Goal: Task Accomplishment & Management: Manage account settings

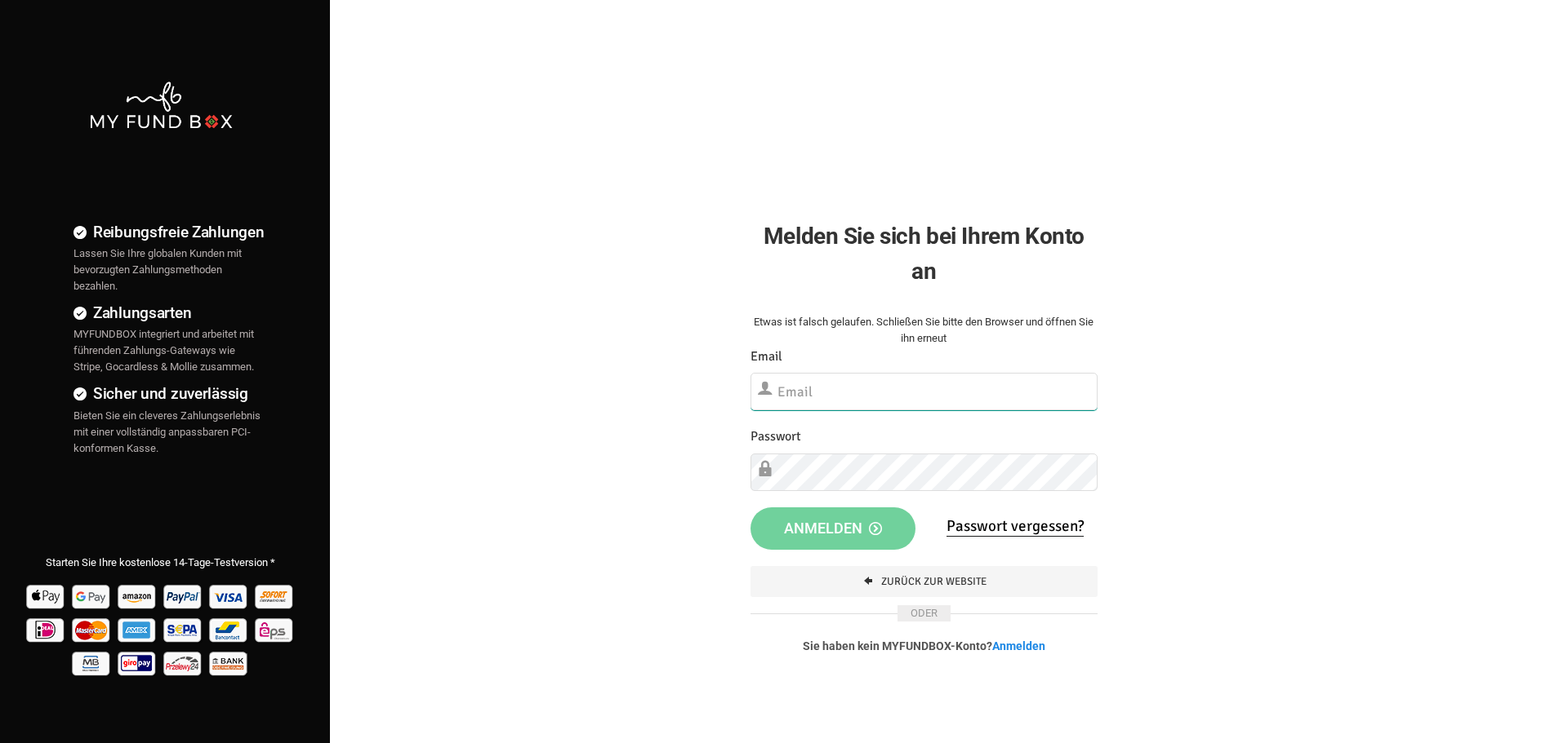
type input "[EMAIL_ADDRESS][DOMAIN_NAME]"
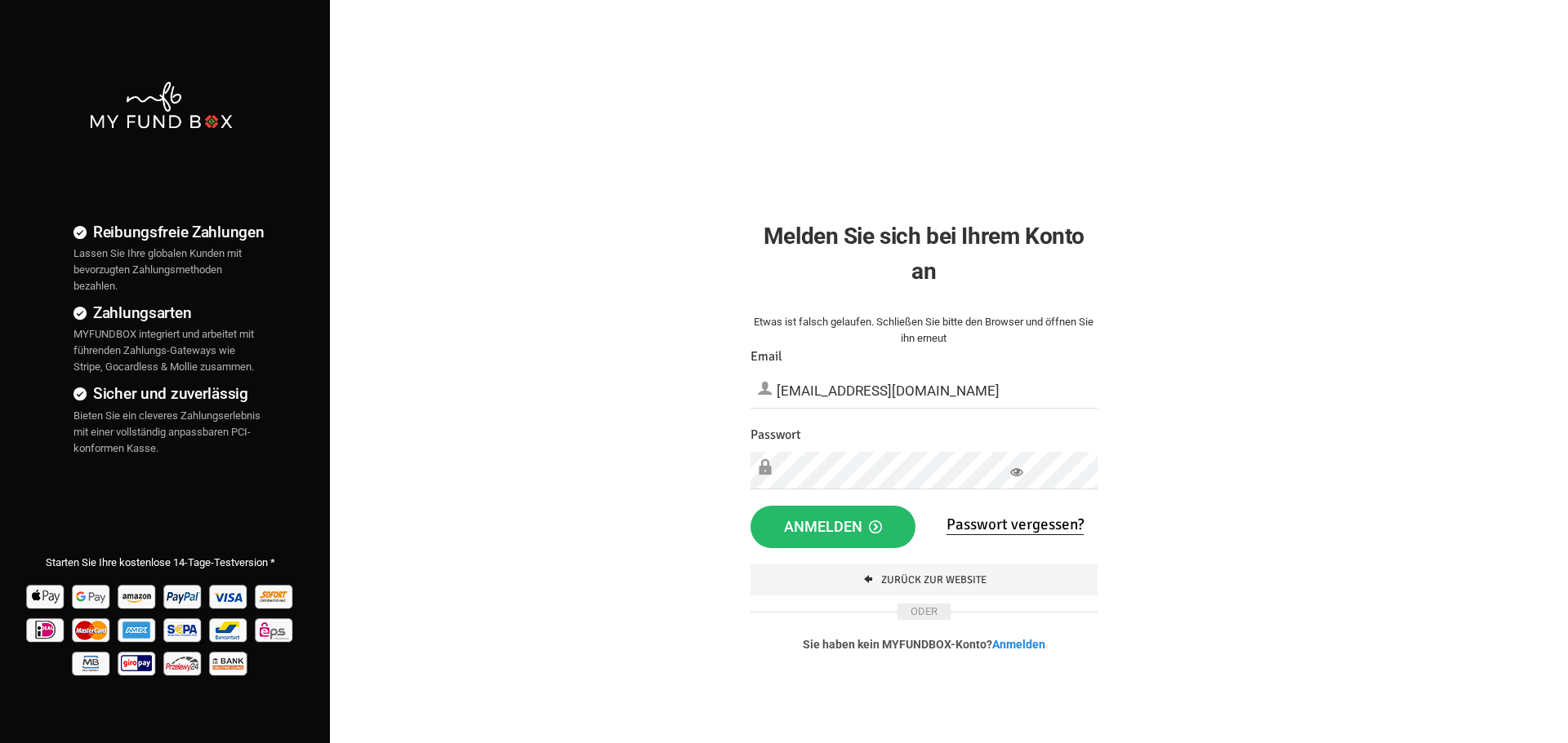
click at [627, 598] on div "Reibungsfreie Zahlungen Lassen Sie Ihre globalen Kunden mit bevorzugten Zahlung…" at bounding box center [784, 418] width 1584 height 836
click at [1014, 476] on icon at bounding box center [1016, 473] width 13 height 13
click at [801, 531] on span "Anmelden" at bounding box center [832, 525] width 98 height 17
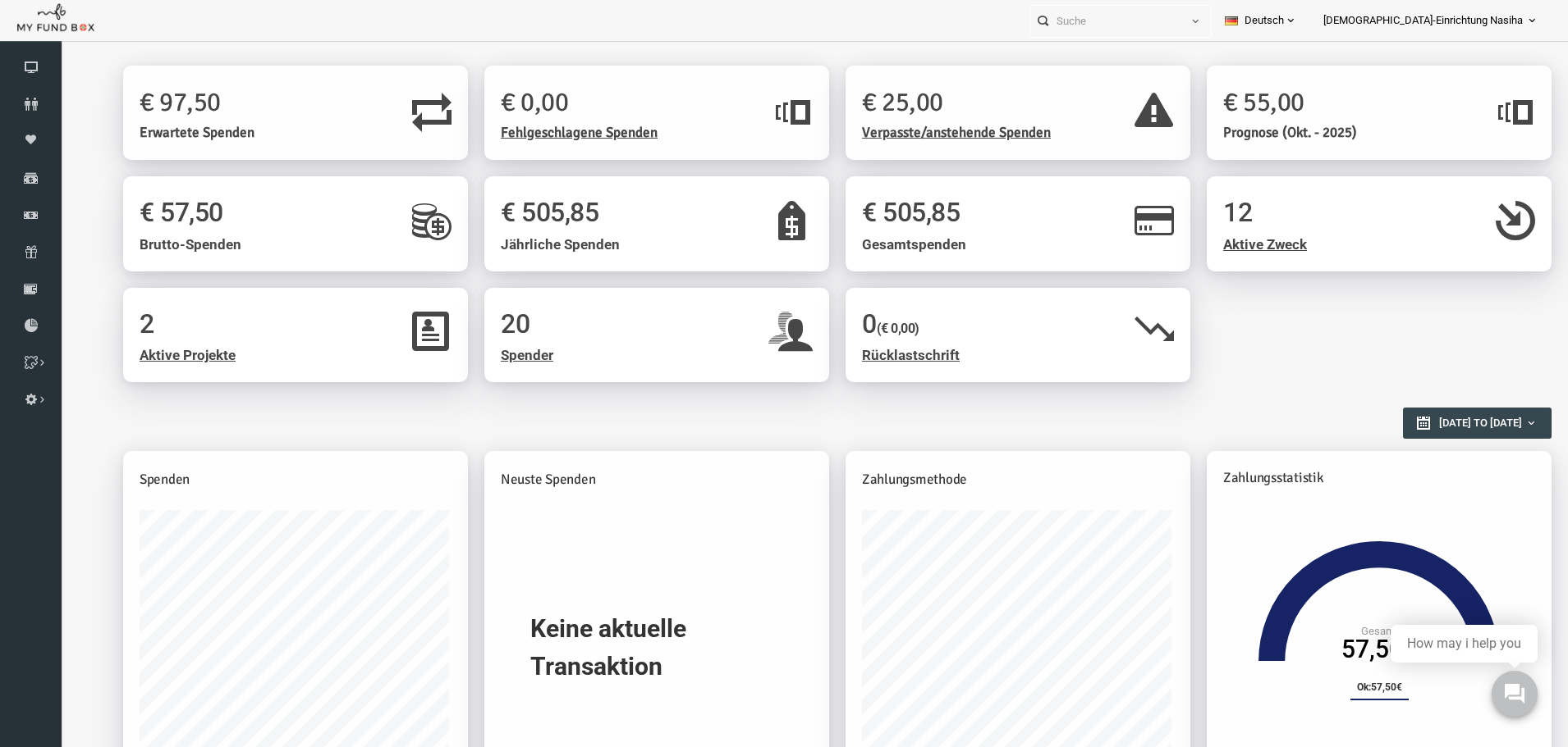
click at [907, 112] on h1 "€ 25,00" at bounding box center [960, 101] width 256 height 40
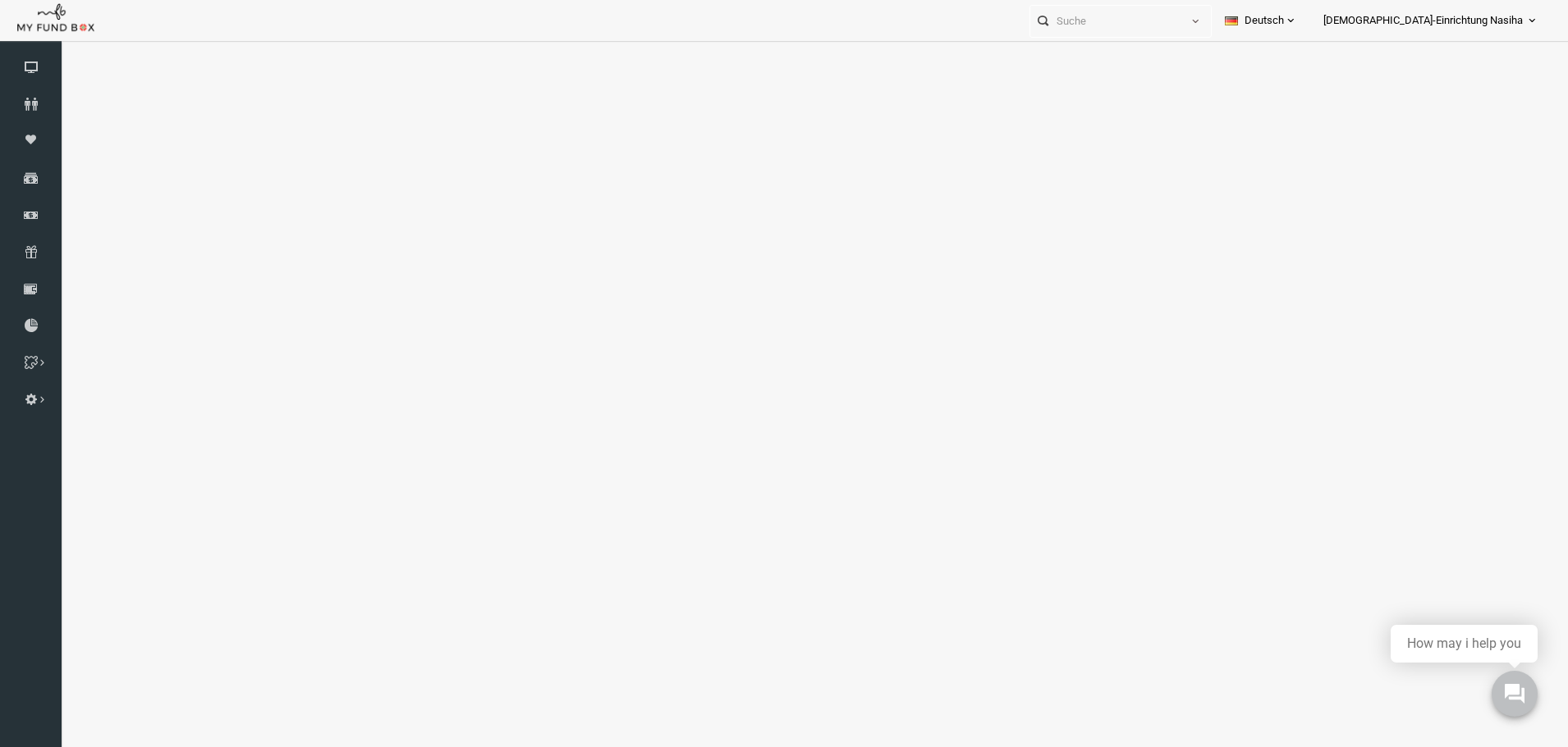
select select "100"
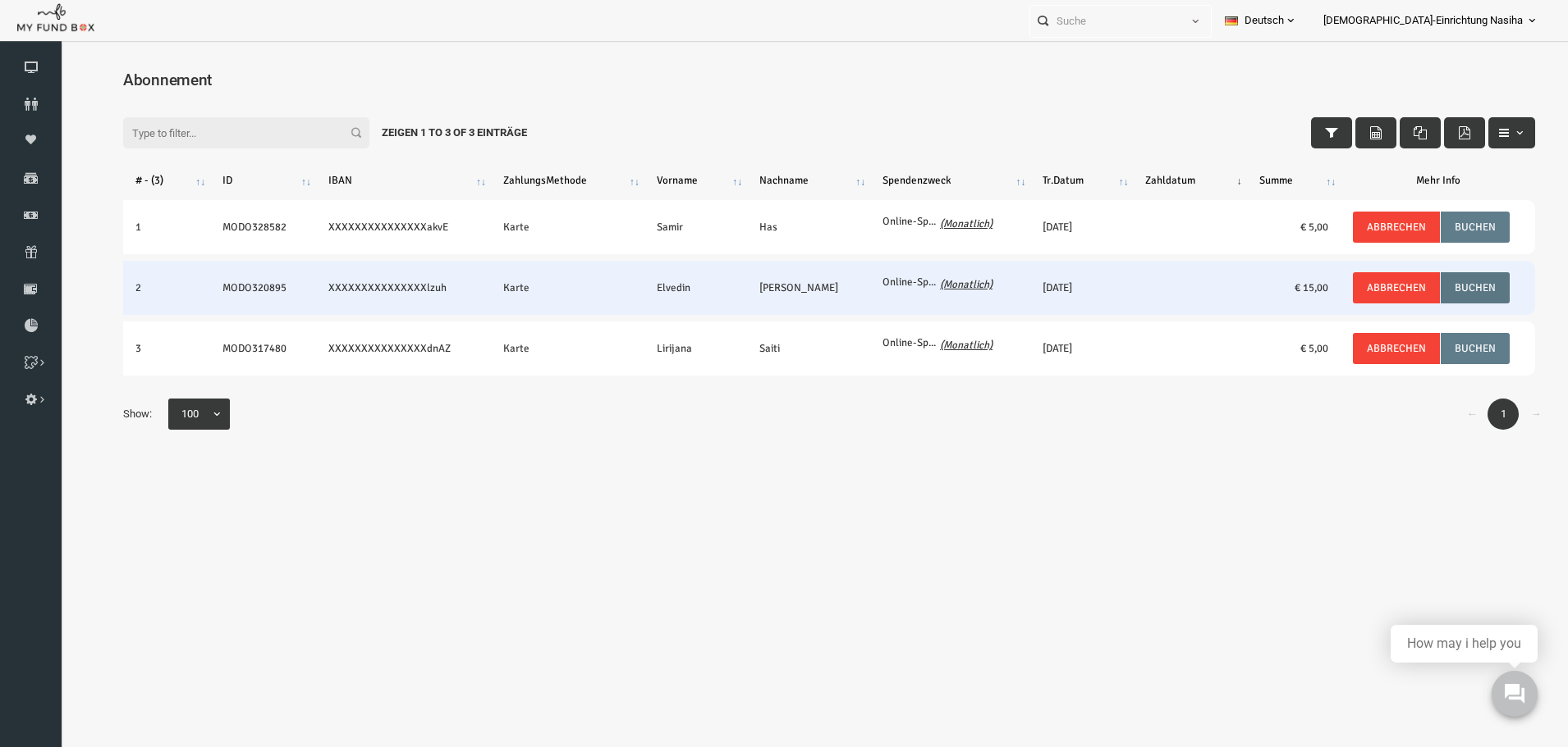
click at [1466, 286] on button "Buchen" at bounding box center [1444, 288] width 69 height 31
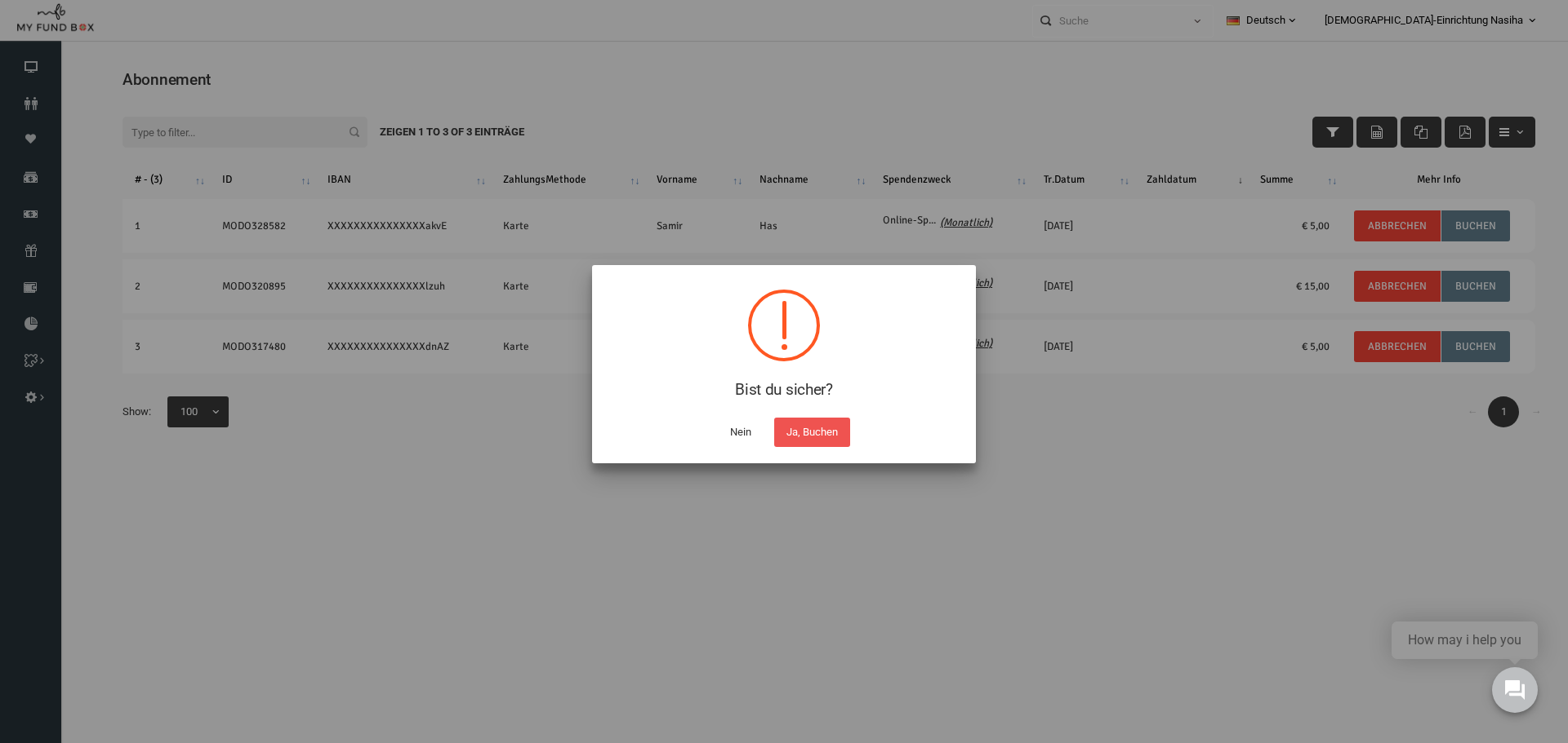
click at [737, 428] on button "Nein" at bounding box center [741, 432] width 46 height 29
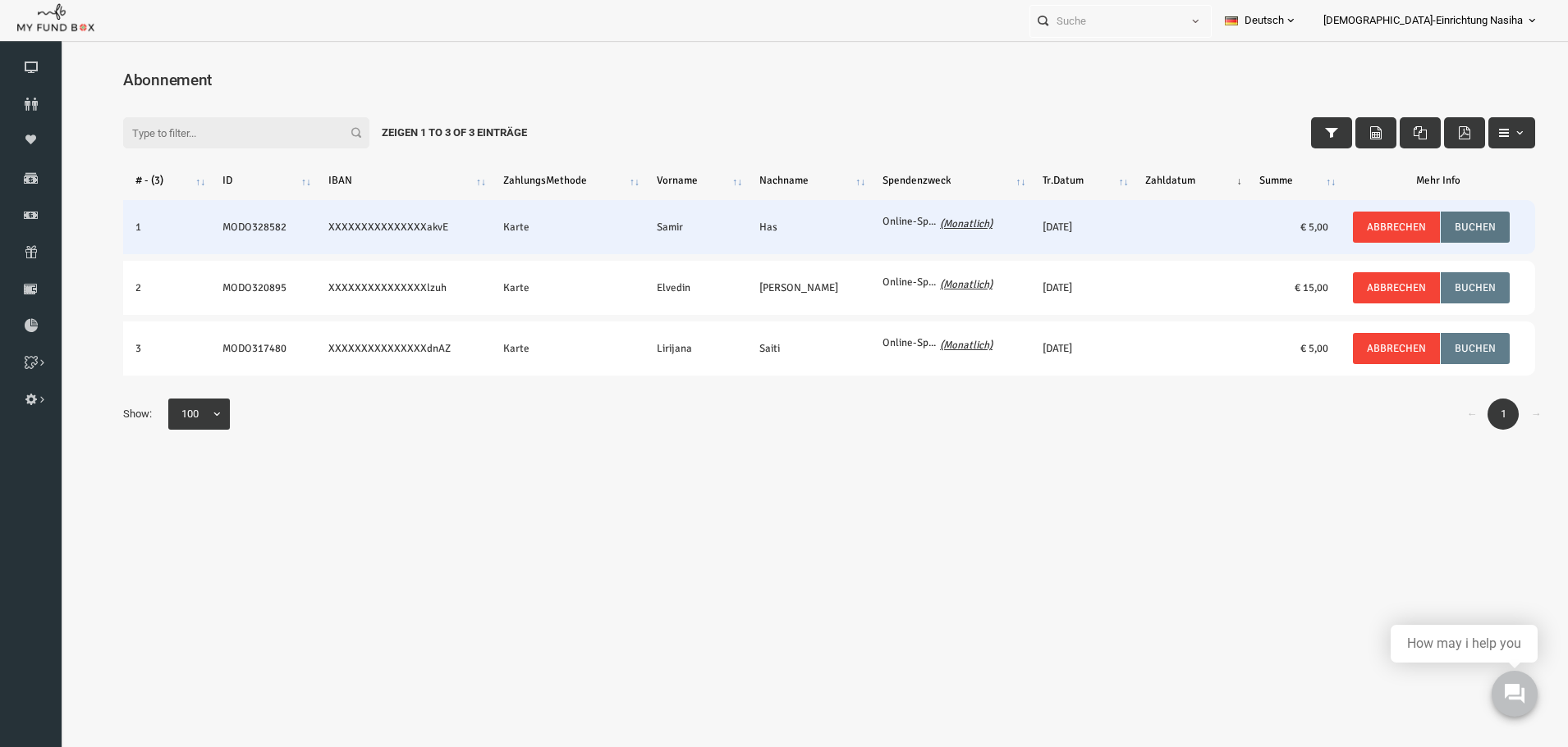
click at [1443, 227] on button "Buchen" at bounding box center [1444, 226] width 69 height 31
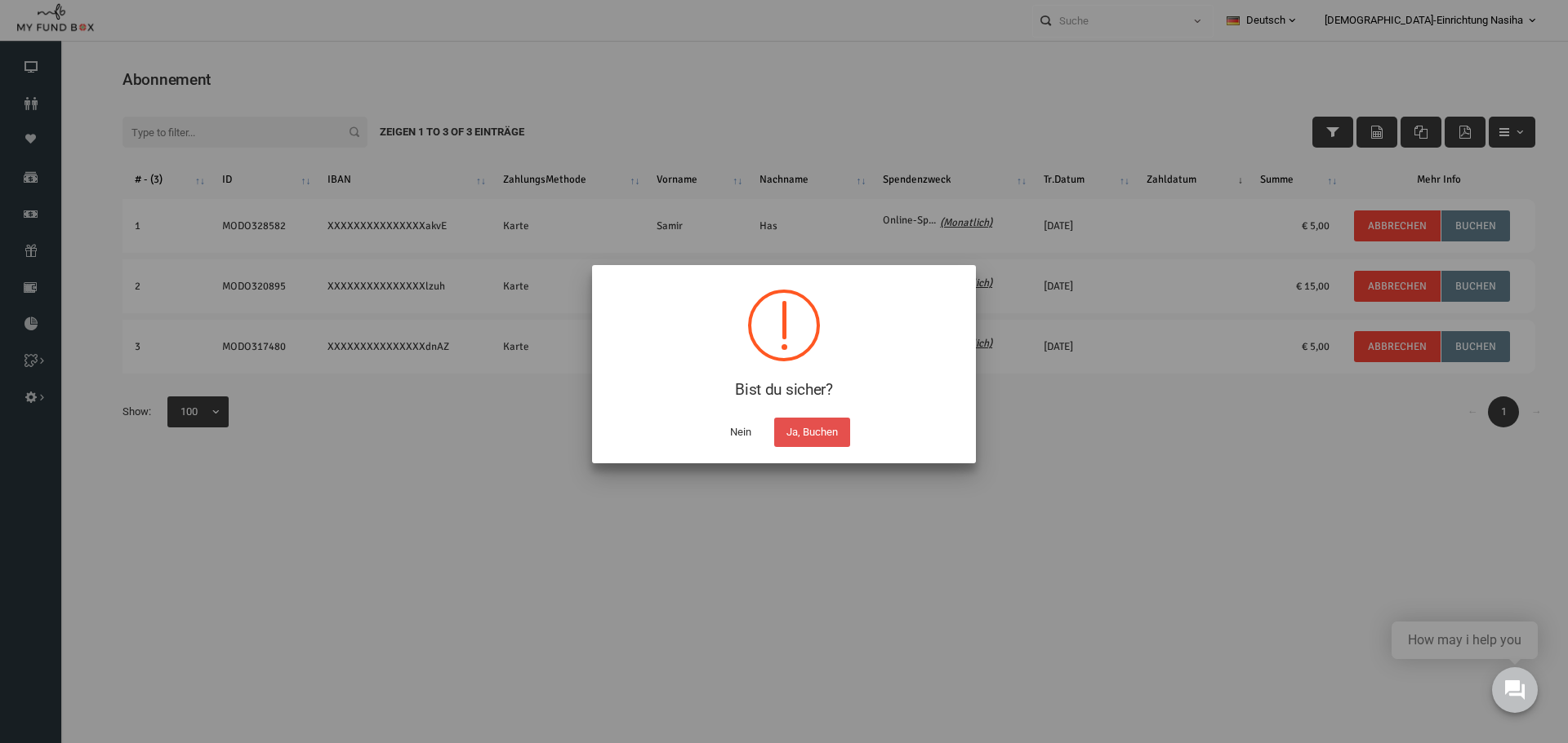
click at [791, 435] on button "Ja, Buchen" at bounding box center [812, 432] width 76 height 29
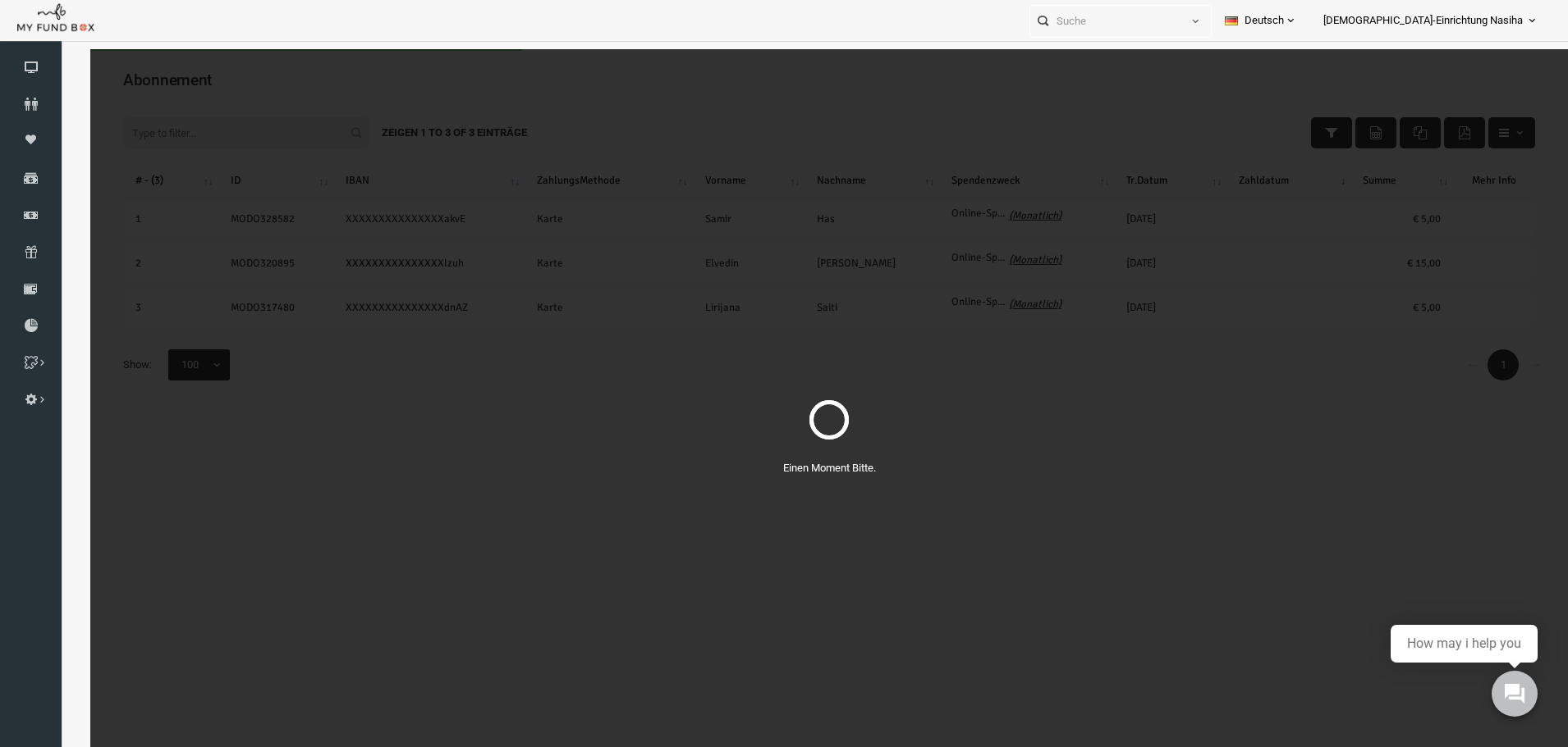
select select "100"
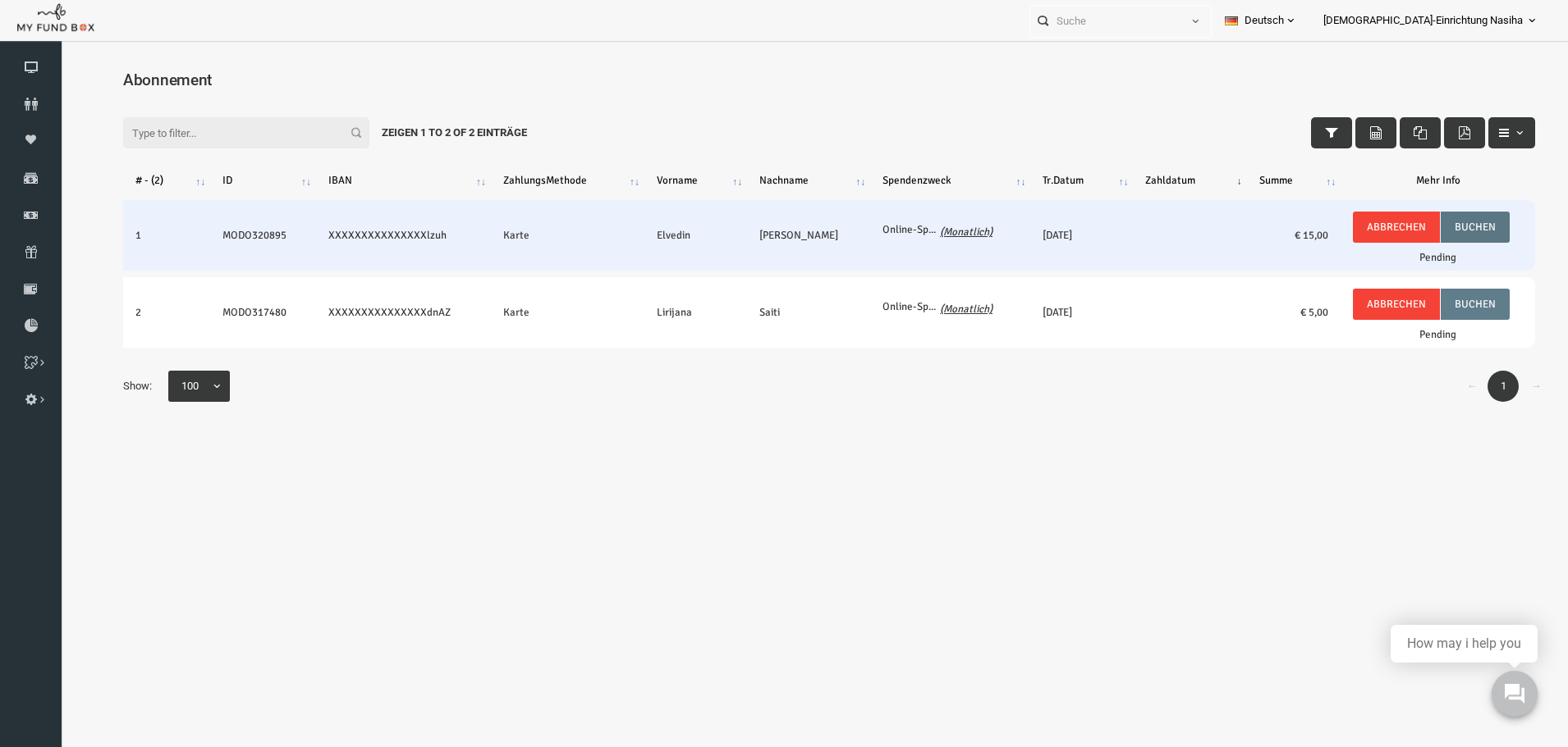
click at [1450, 220] on button "Buchen" at bounding box center [1444, 226] width 69 height 31
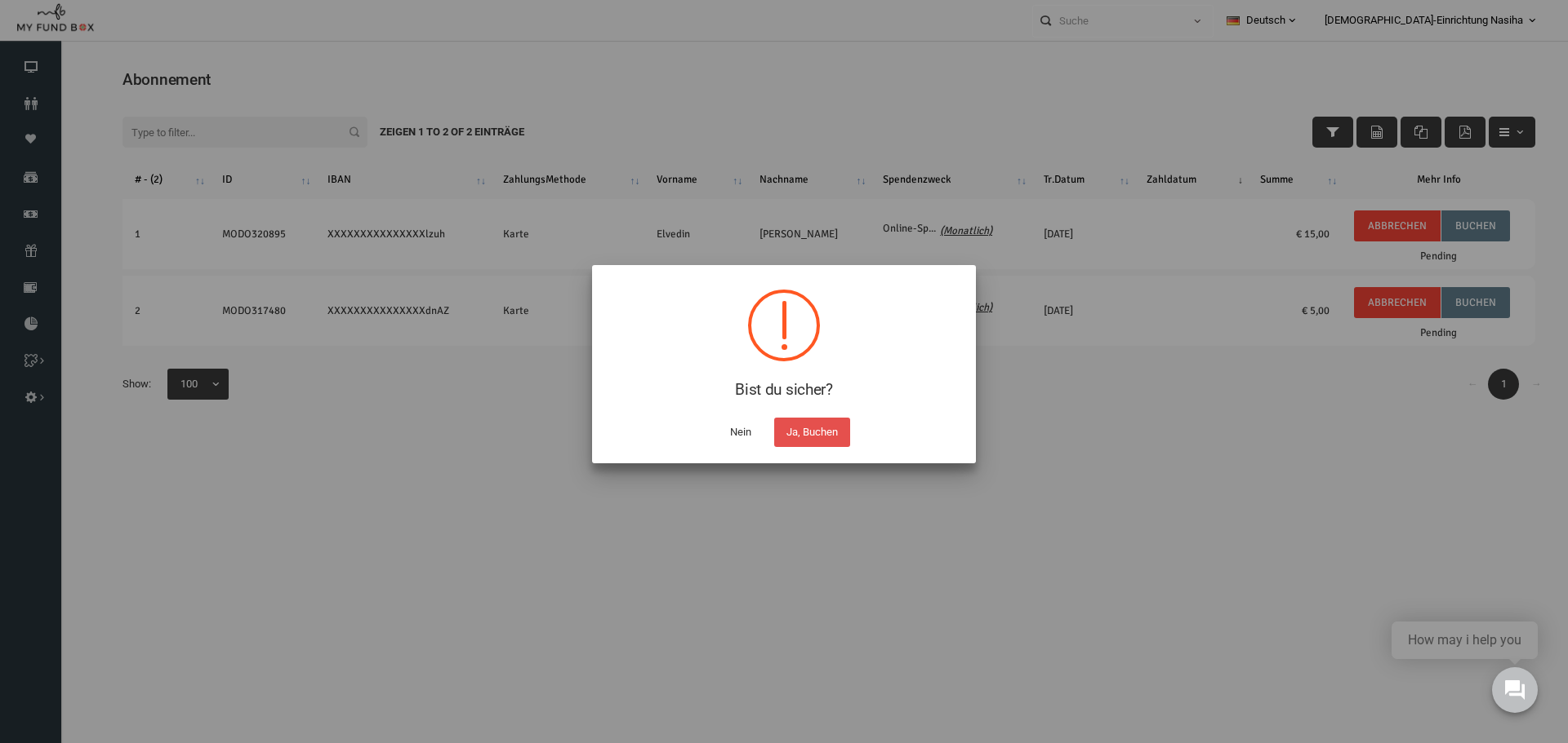
click at [801, 433] on button "Ja, Buchen" at bounding box center [812, 432] width 76 height 29
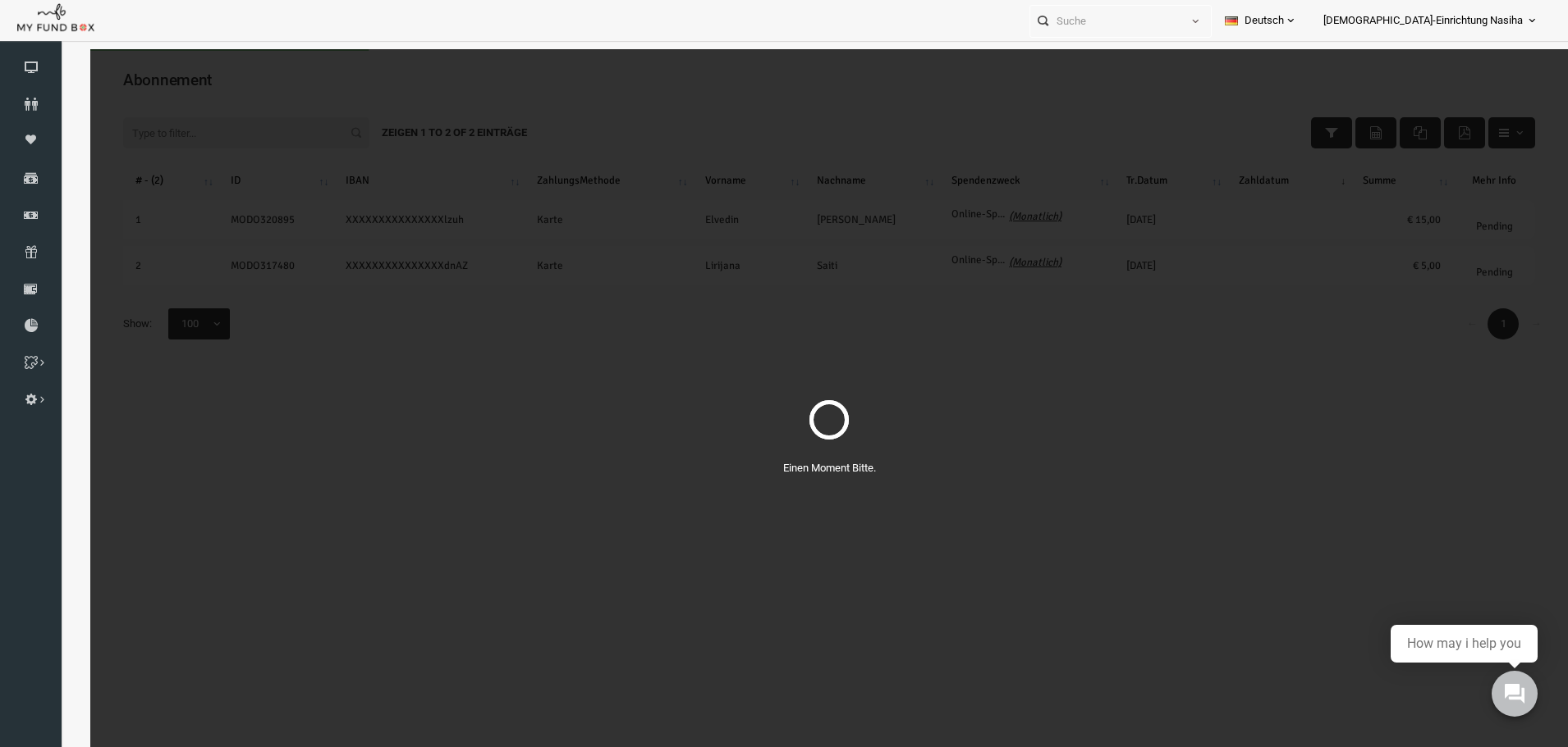
select select "100"
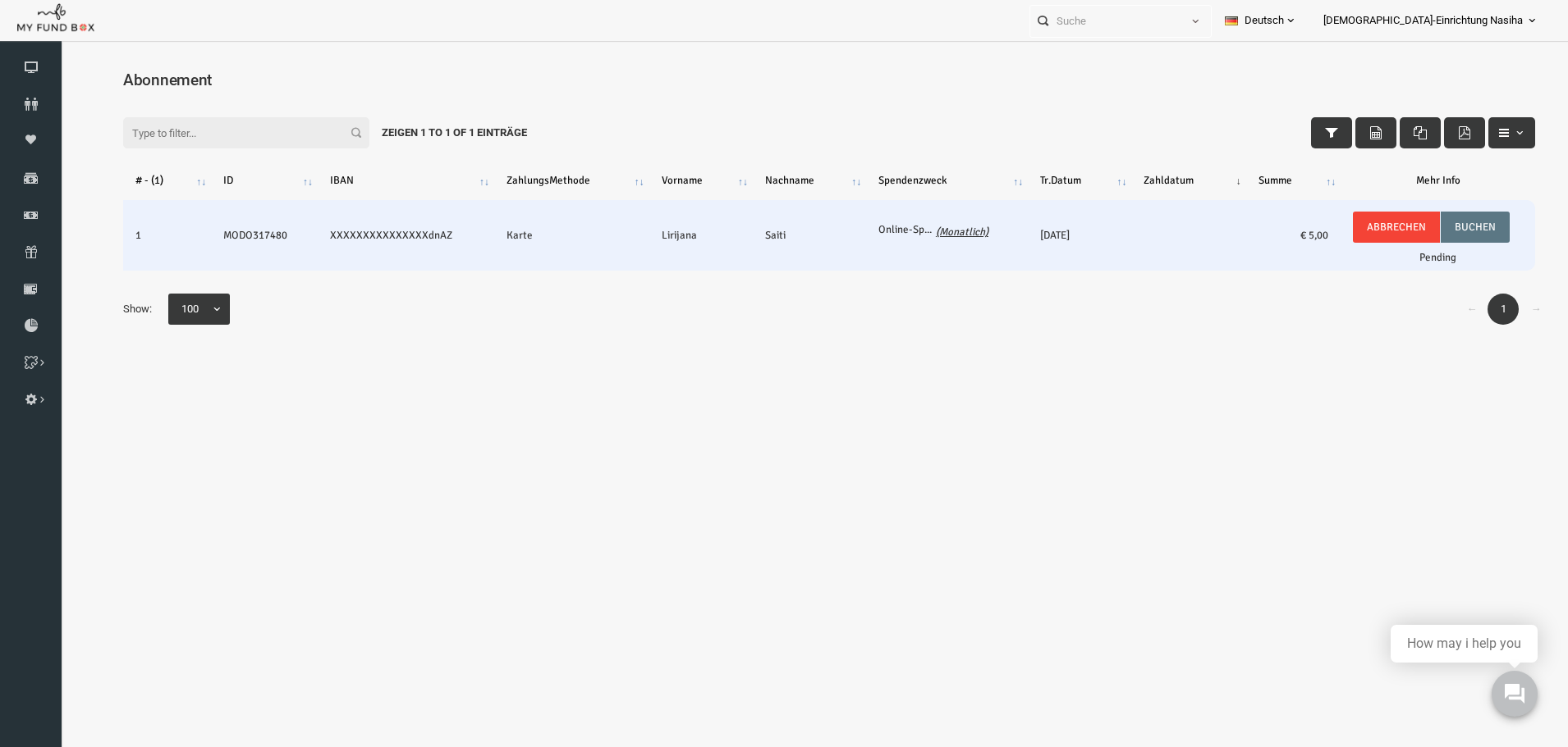
click at [1450, 224] on button "Buchen" at bounding box center [1444, 226] width 69 height 31
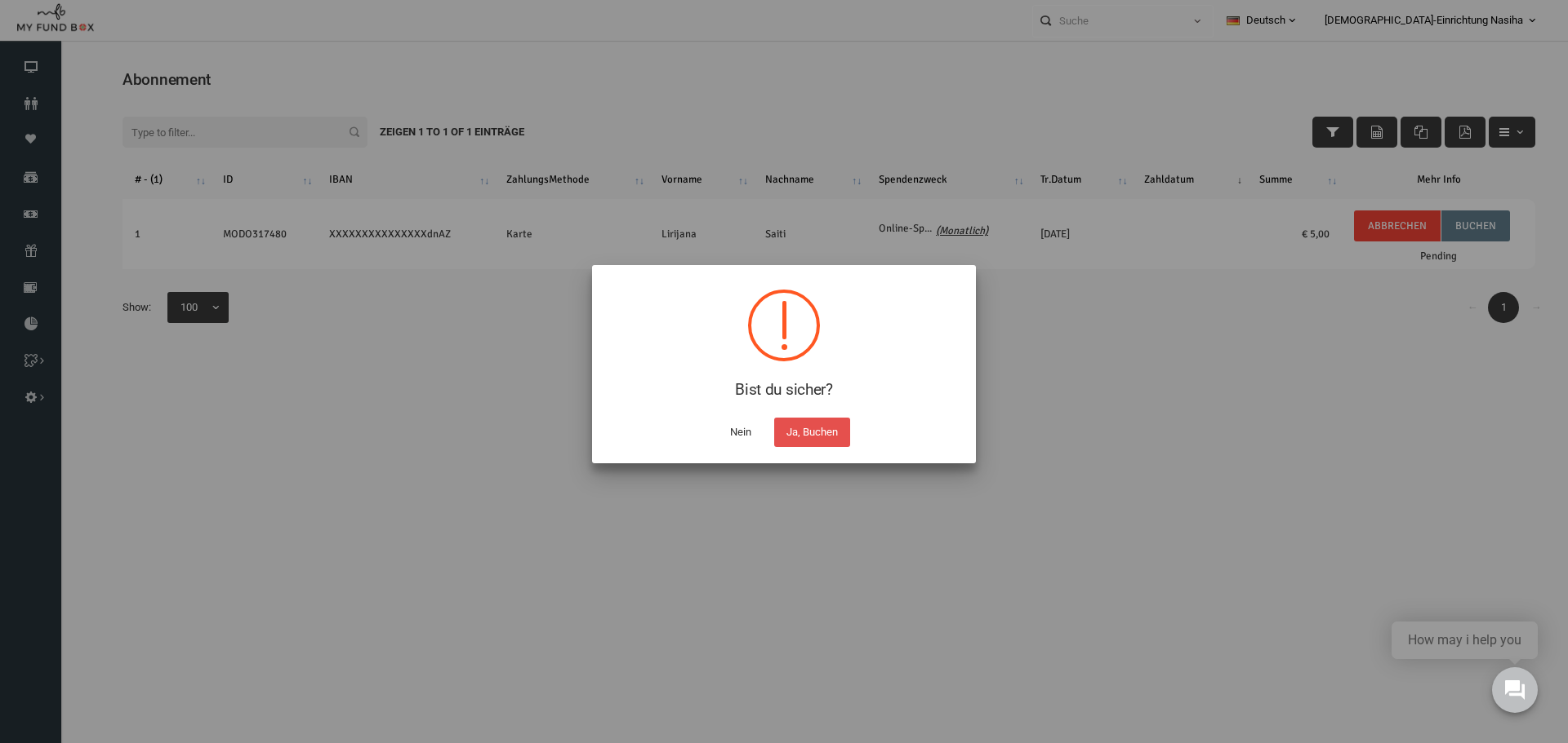
click at [801, 435] on button "Ja, Buchen" at bounding box center [812, 432] width 76 height 29
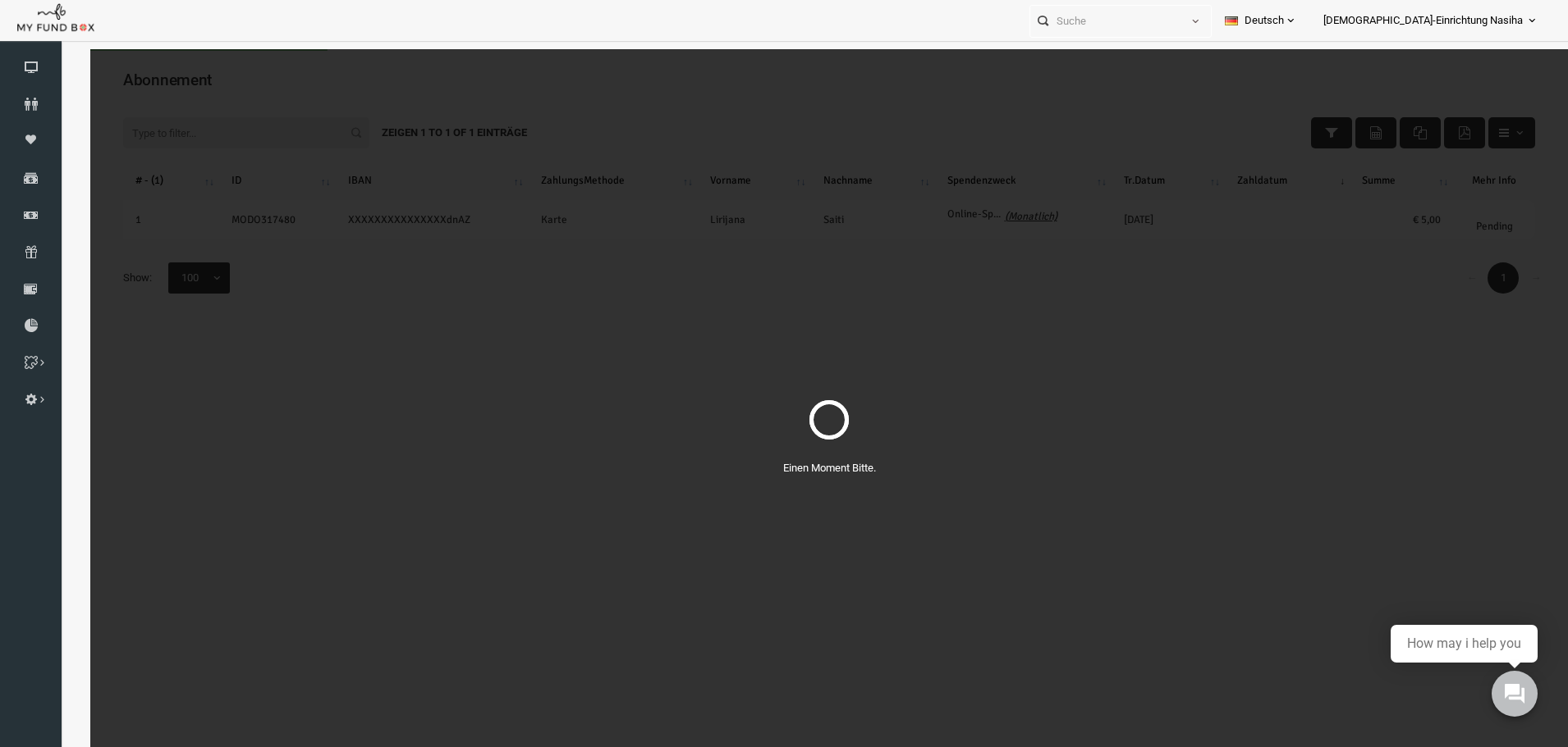
select select "100"
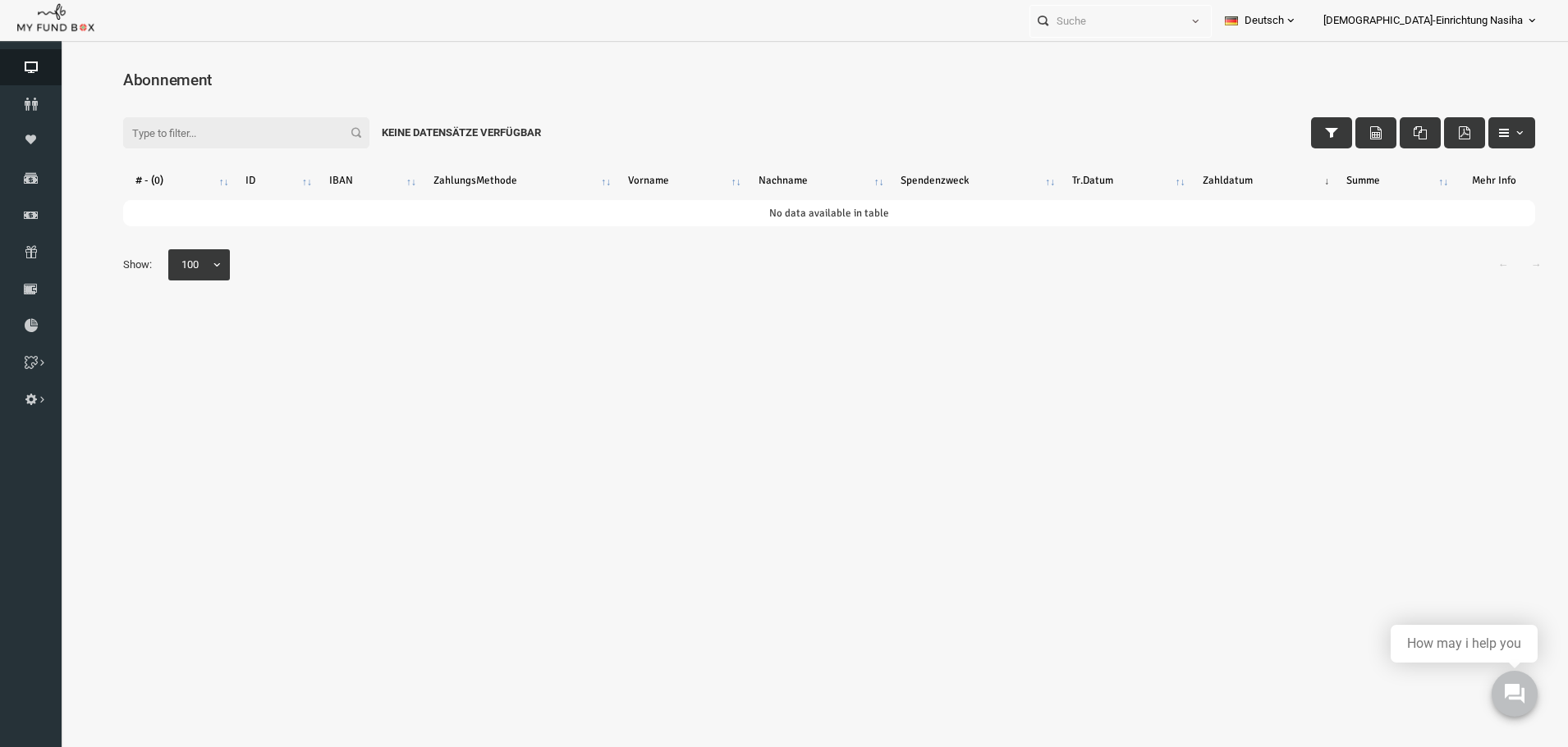
click at [25, 69] on icon at bounding box center [30, 68] width 61 height 13
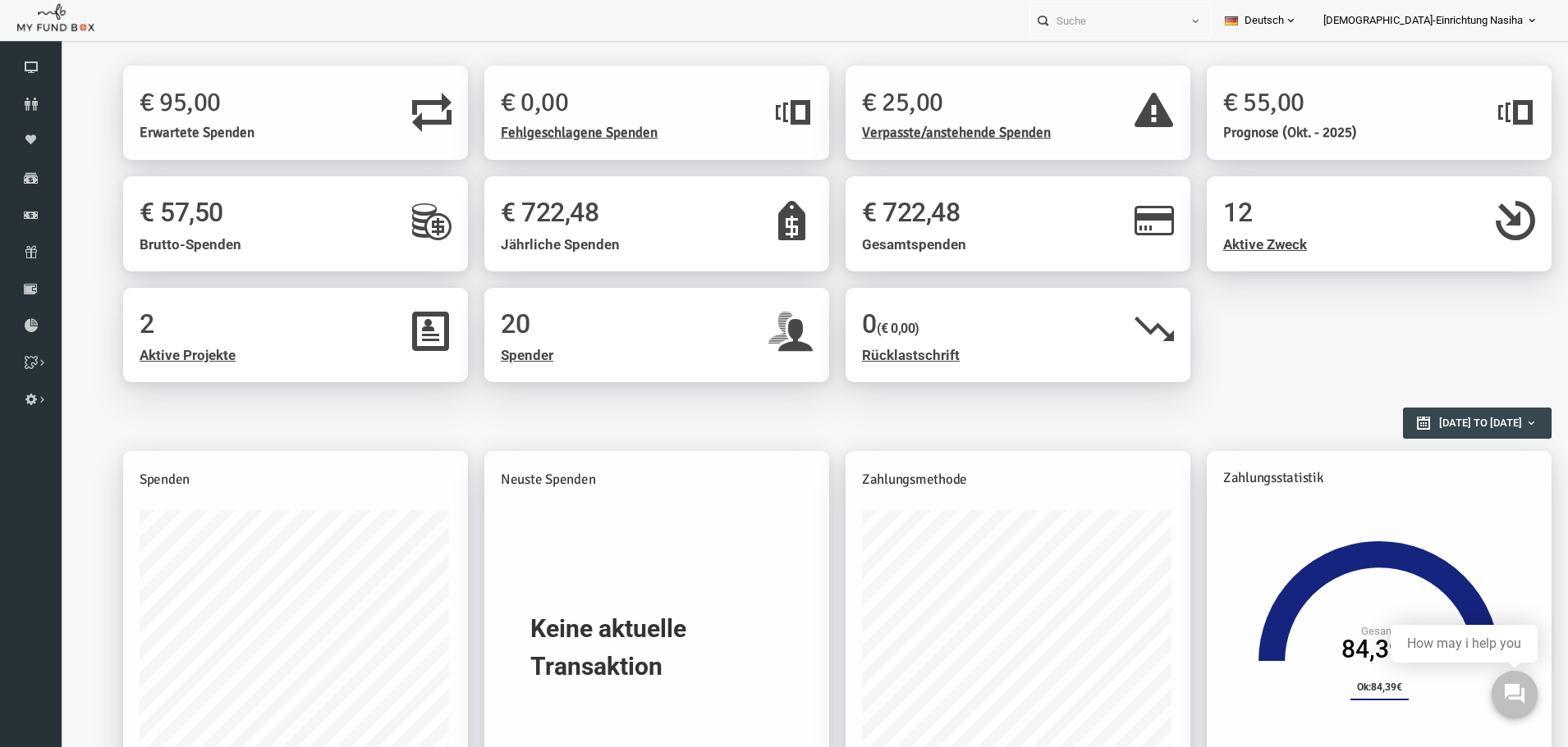
click at [518, 230] on h1 "€ 722,48" at bounding box center [626, 212] width 312 height 40
click at [617, 223] on h1 "€ 722,48" at bounding box center [626, 212] width 312 height 40
click at [944, 109] on h1 "€ 25,00" at bounding box center [960, 101] width 256 height 40
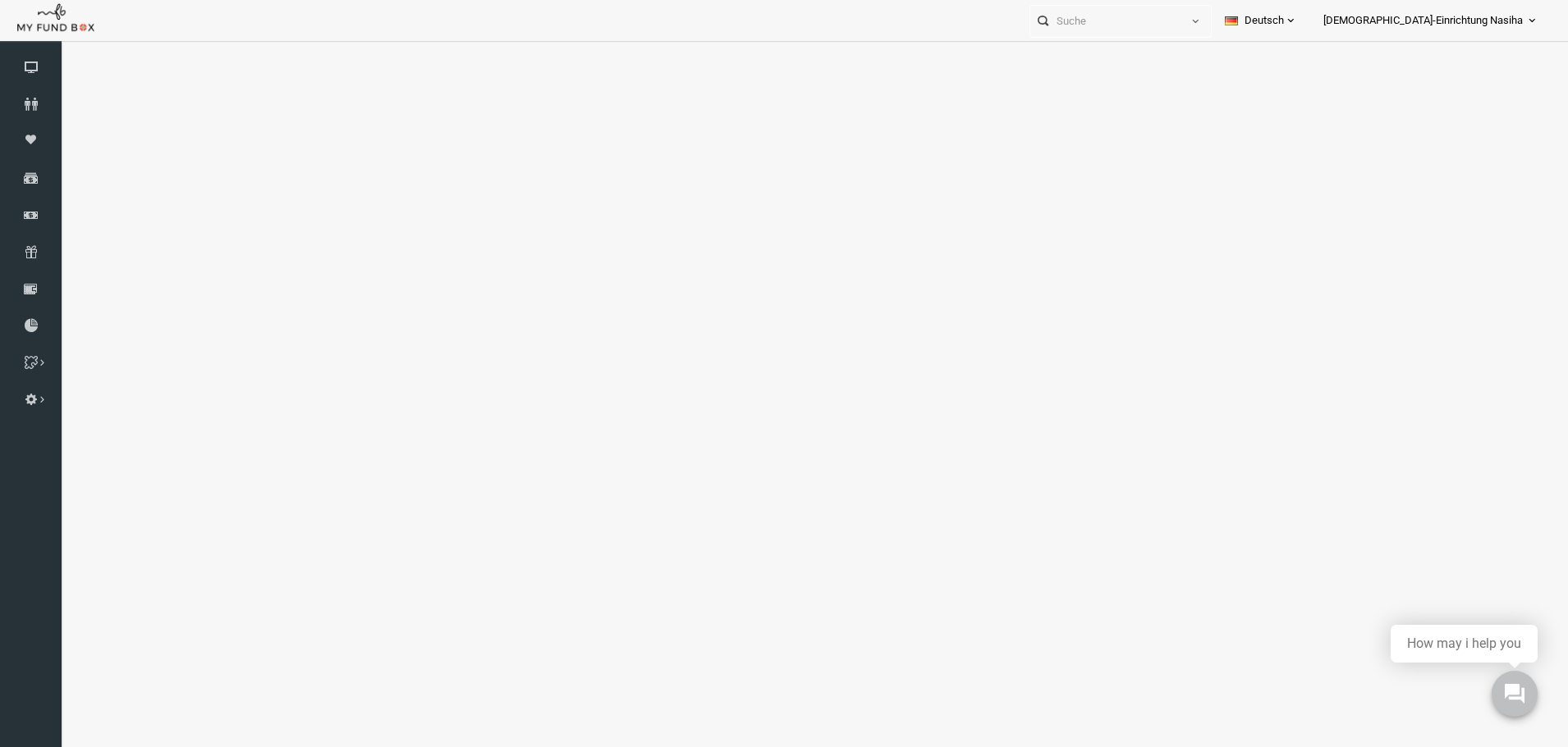
select select "100"
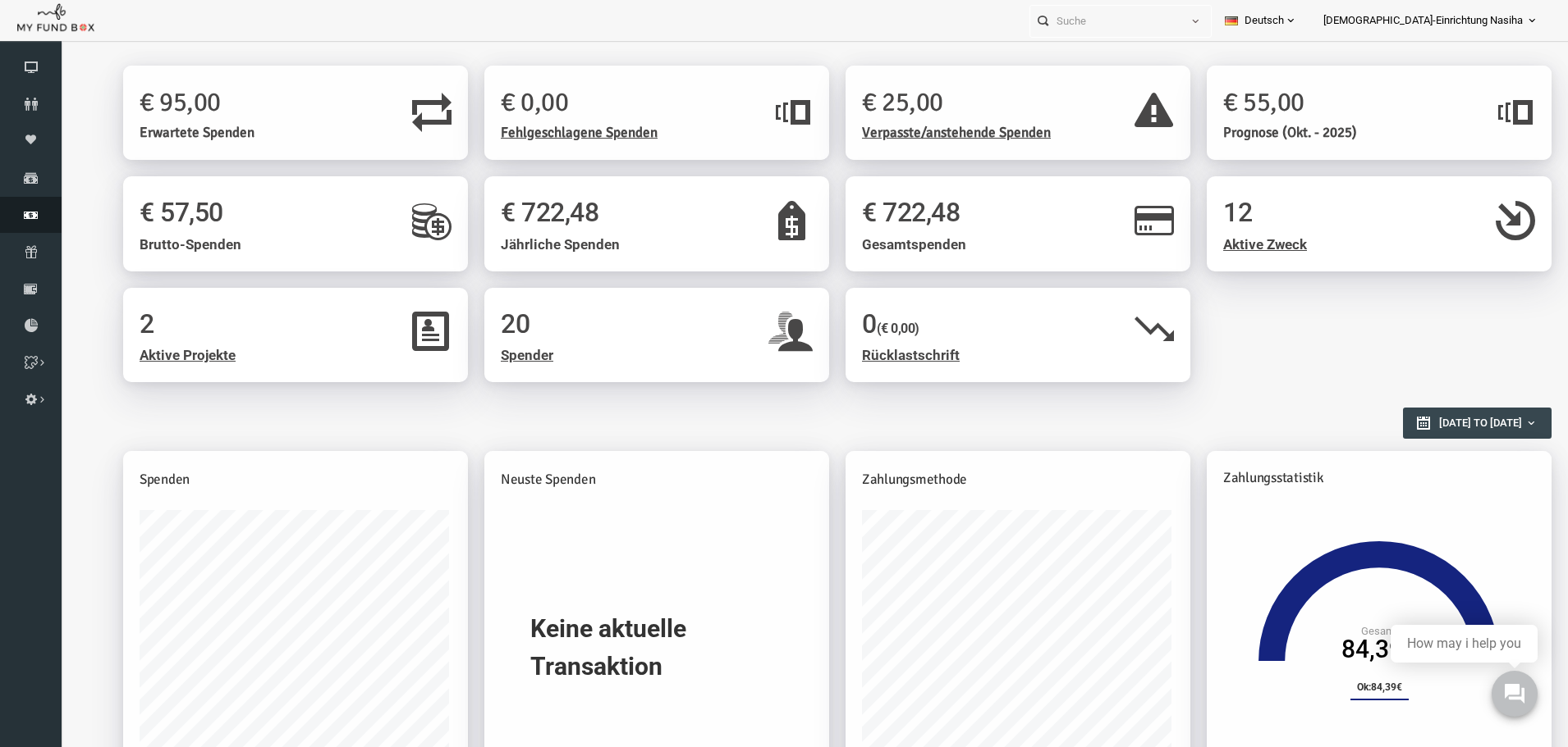
click at [34, 208] on link "Finanz" at bounding box center [30, 215] width 61 height 36
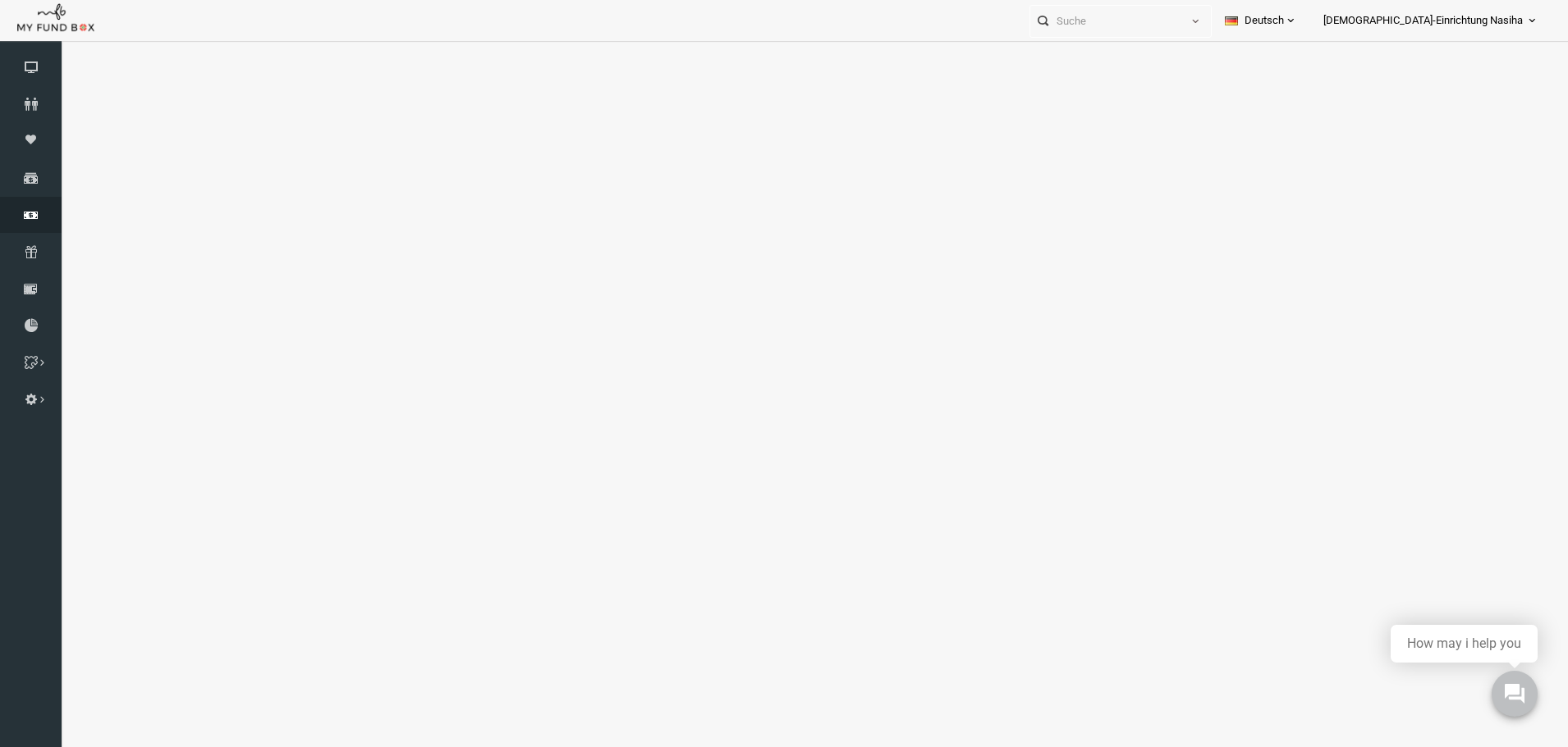
select select "100"
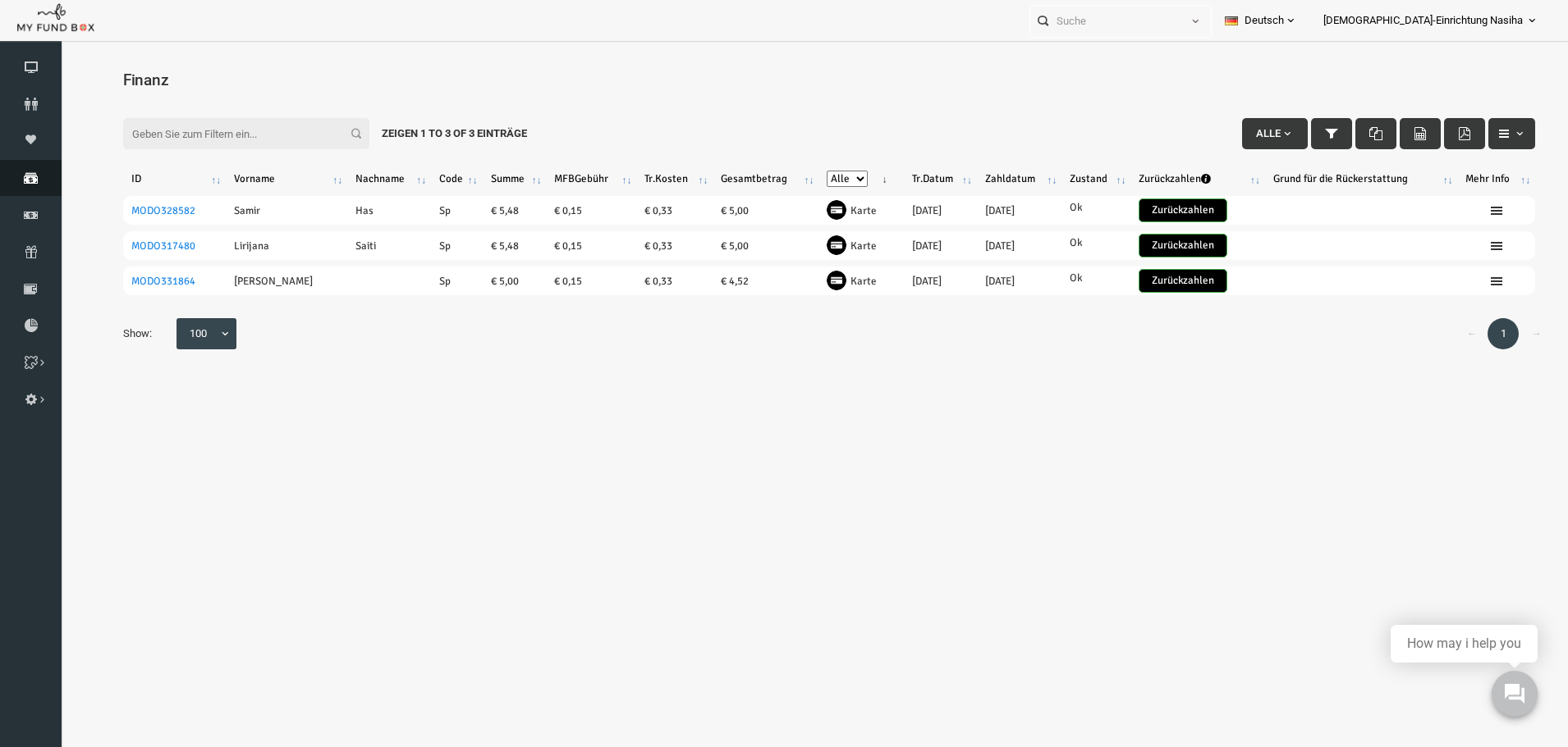
click at [23, 178] on icon at bounding box center [30, 178] width 61 height 13
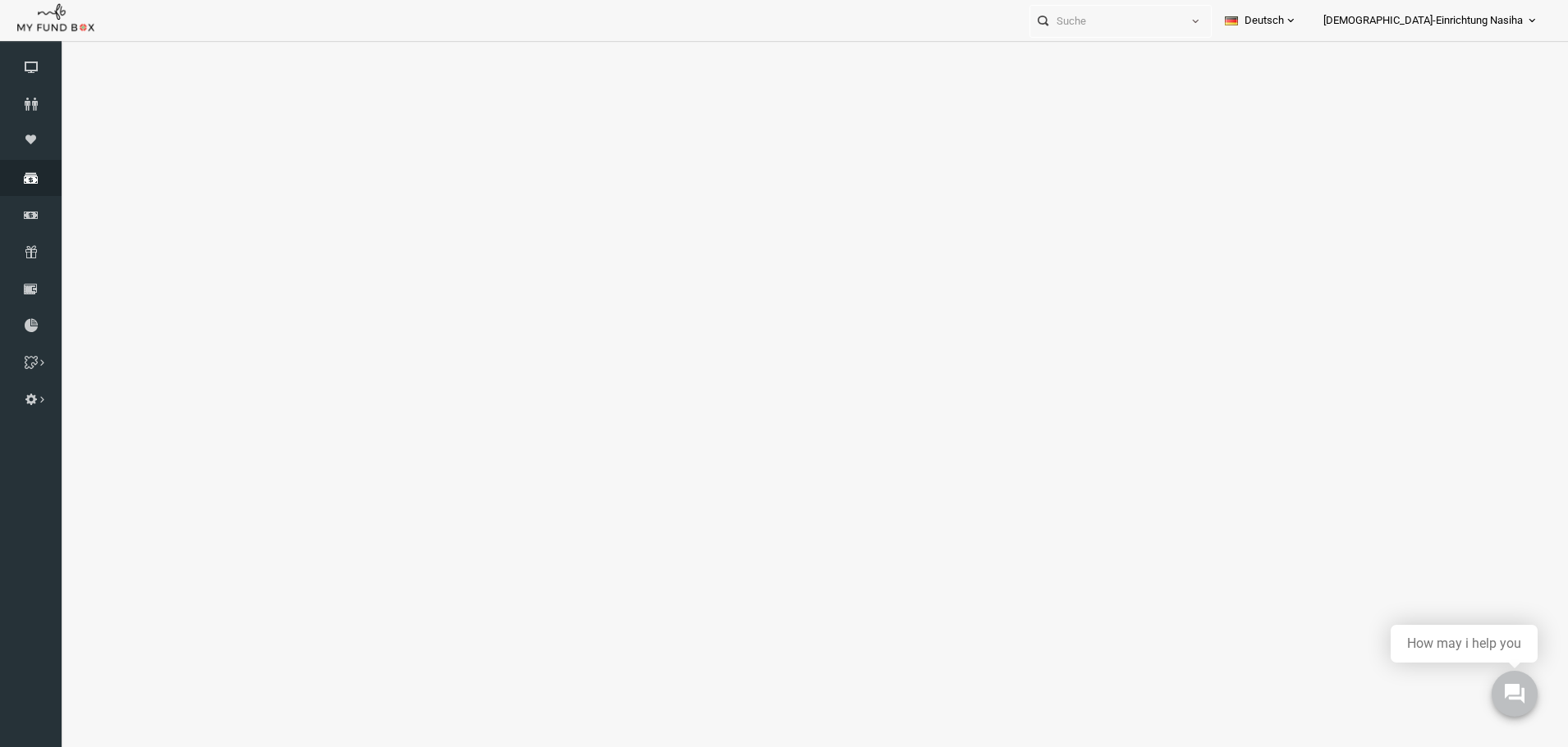
select select "100"
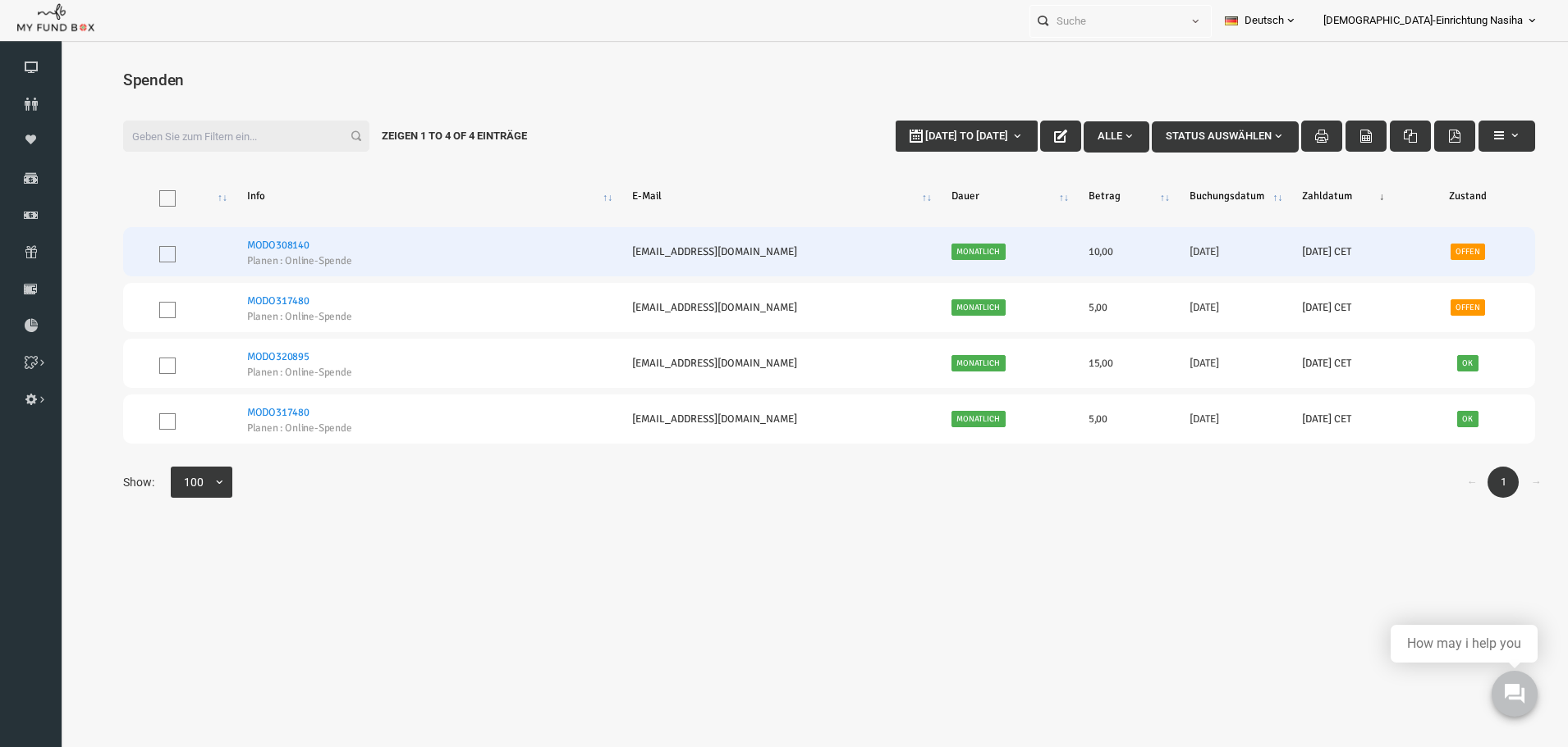
click at [1390, 249] on td "Offen" at bounding box center [1436, 252] width 134 height 49
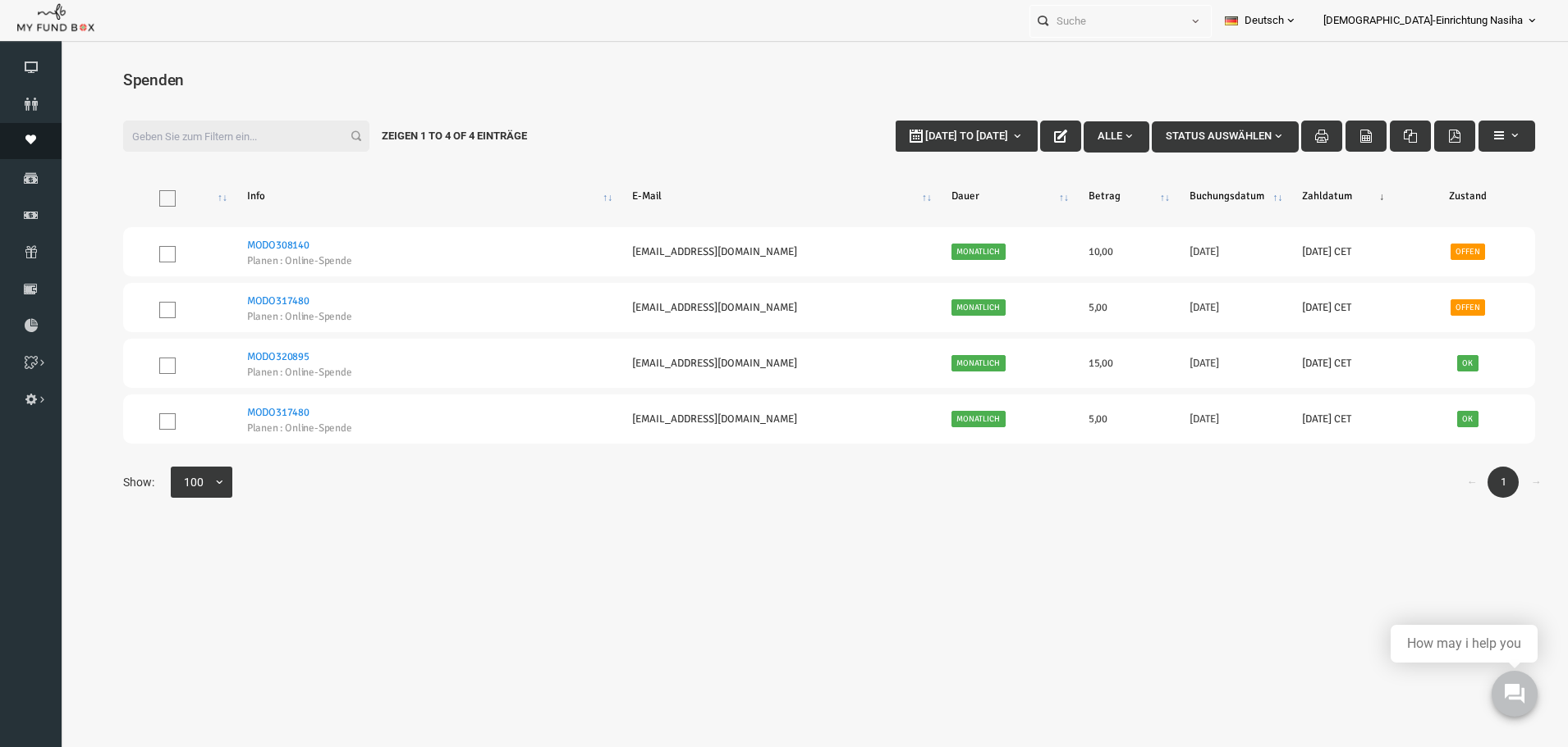
click at [32, 141] on icon at bounding box center [30, 139] width 61 height 10
click at [25, 213] on icon at bounding box center [30, 215] width 61 height 13
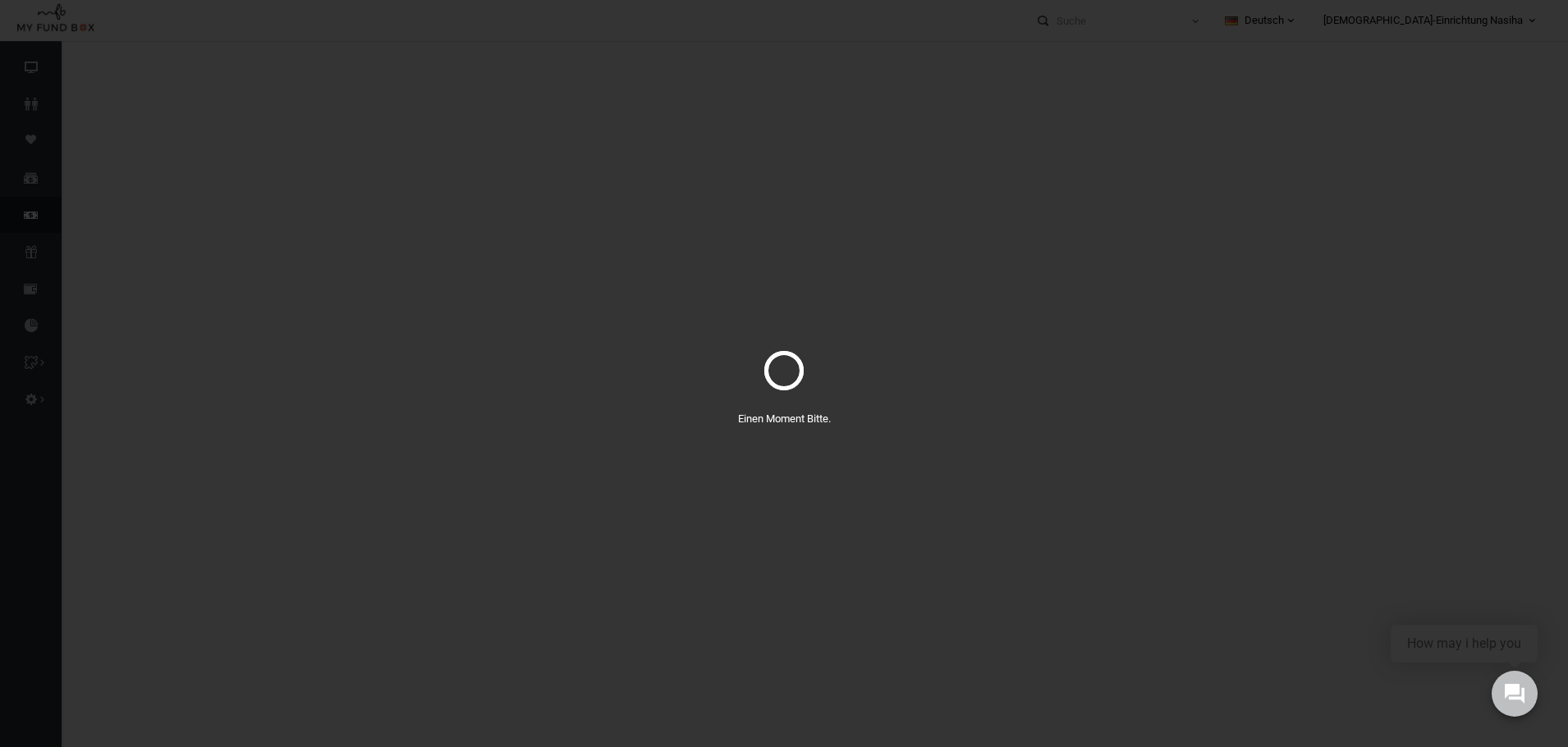
select select "100"
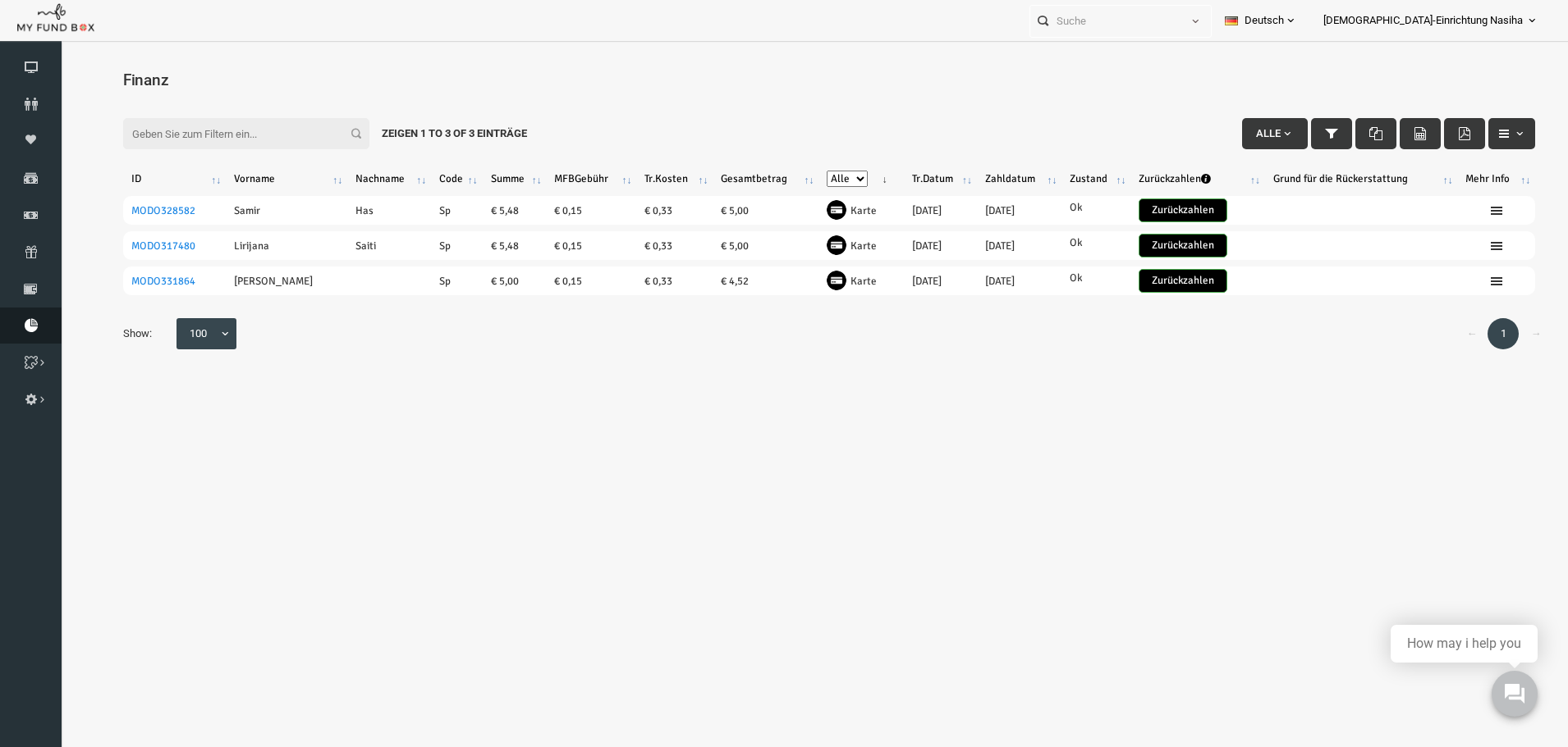
click at [31, 325] on icon at bounding box center [30, 326] width 61 height 13
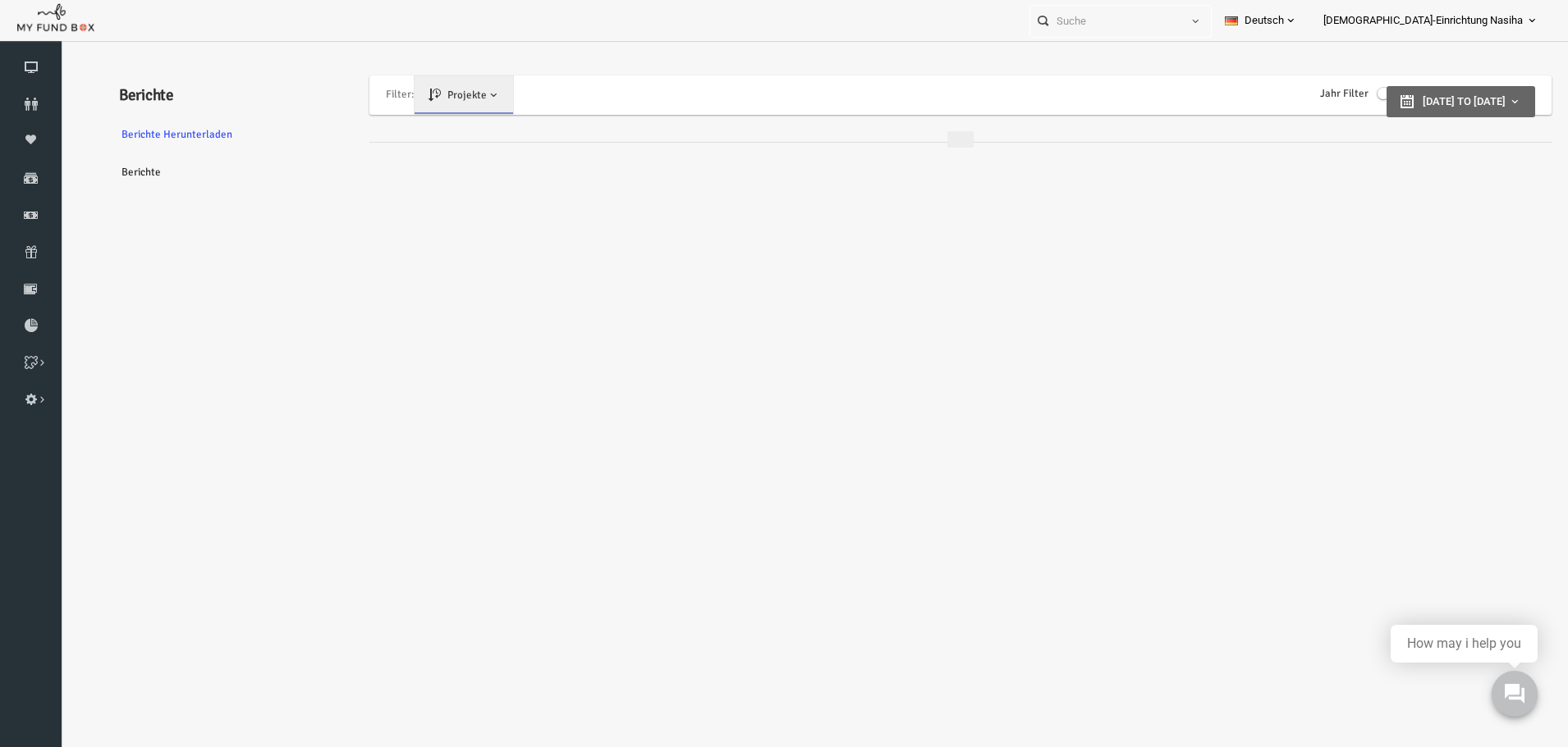
click at [1347, 91] on small at bounding box center [1353, 93] width 11 height 11
click at [60, 49] on input "Jahr Filter" at bounding box center [60, 49] width 0 height 0
click at [1290, 92] on label "Jahr Filter" at bounding box center [1293, 93] width 81 height 16
click at [60, 49] on input "Jahr Filter" at bounding box center [60, 49] width 0 height 0
click at [363, 93] on p "Filter:" at bounding box center [361, 94] width 44 height 38
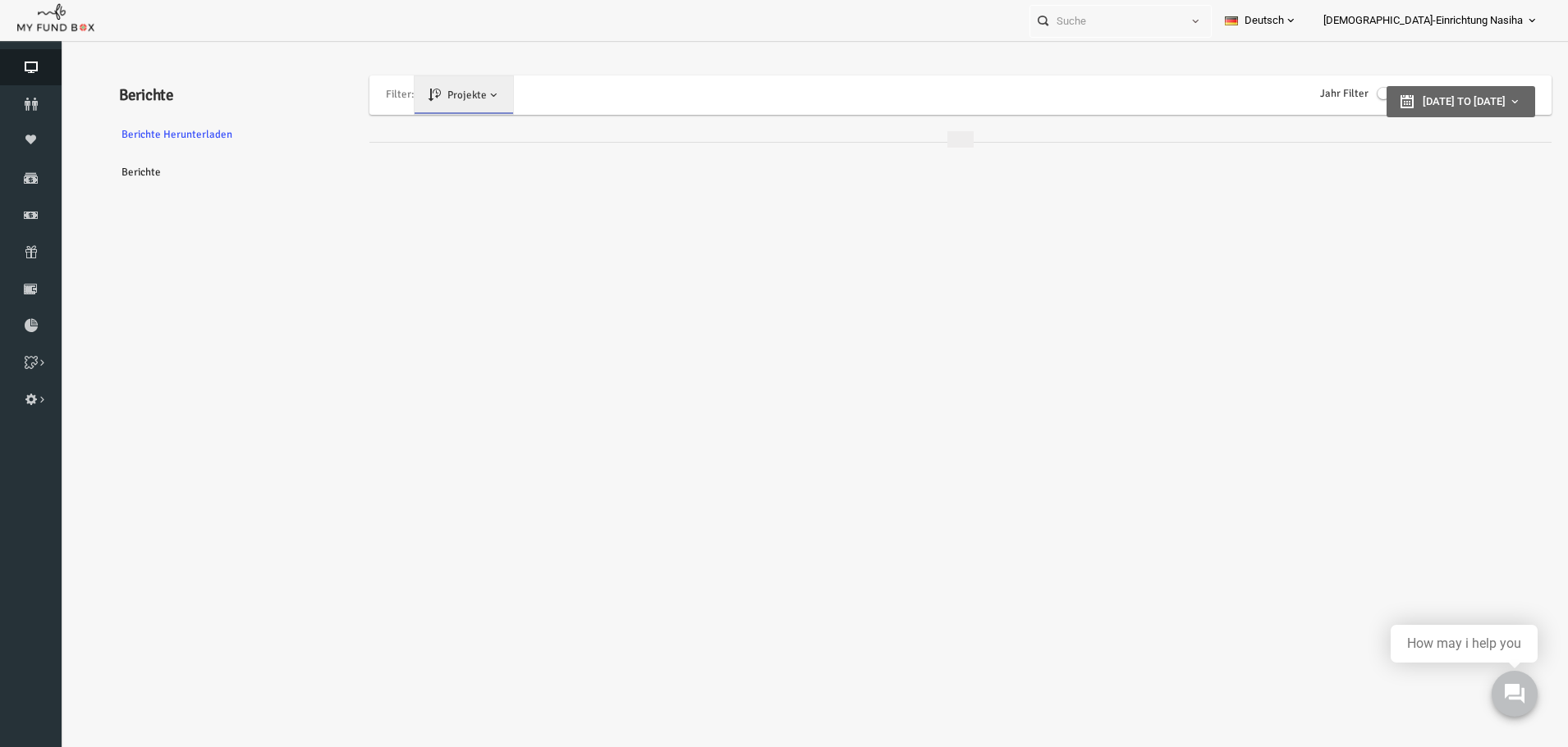
click at [29, 67] on icon at bounding box center [30, 68] width 61 height 13
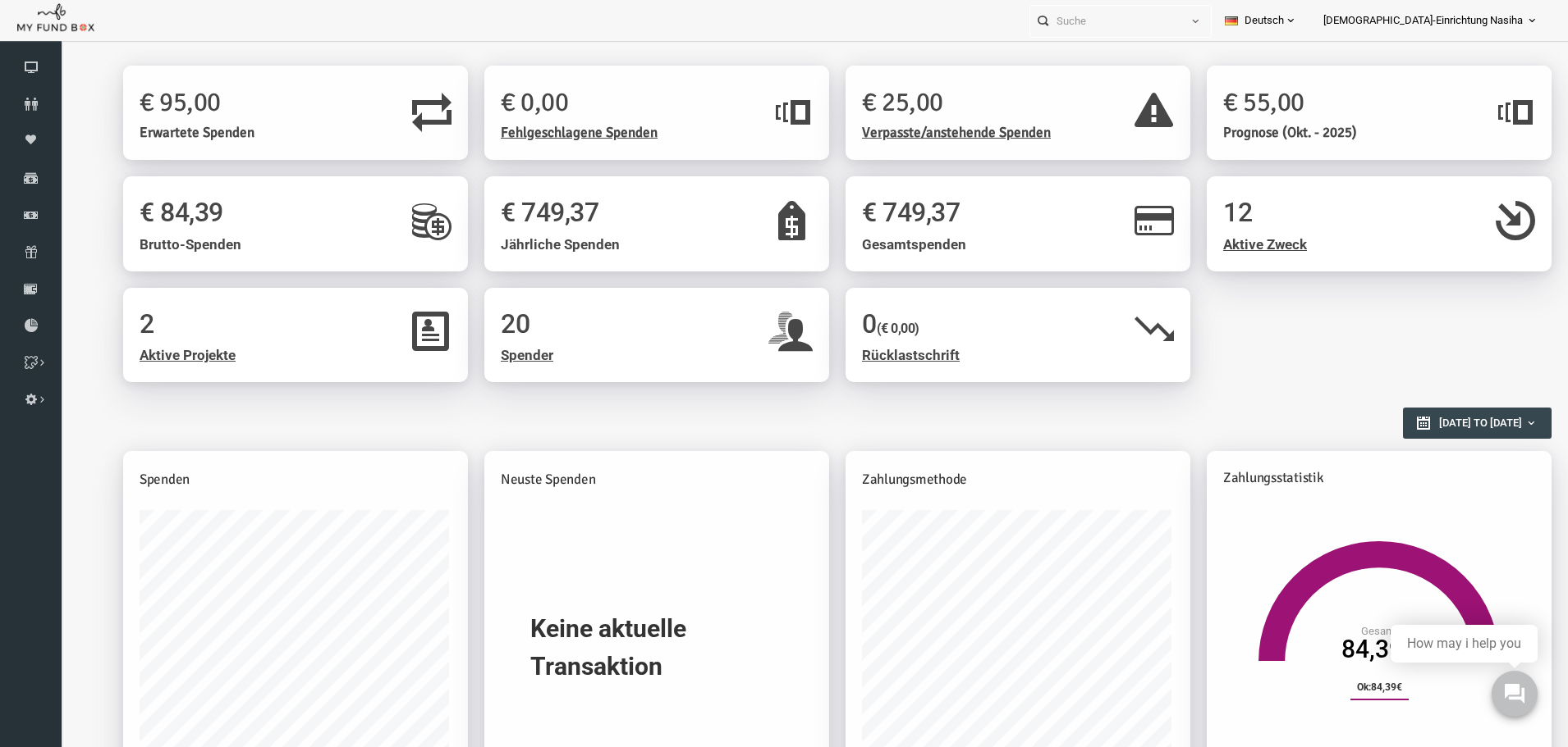
click at [950, 233] on div "€ 749,37 Gesamtspenden" at bounding box center [987, 224] width 345 height 94
click at [900, 237] on span "Gesamtspenden" at bounding box center [884, 243] width 104 height 16
click at [902, 224] on h1 "€ 749,37" at bounding box center [988, 212] width 312 height 40
type input "[DATE]"
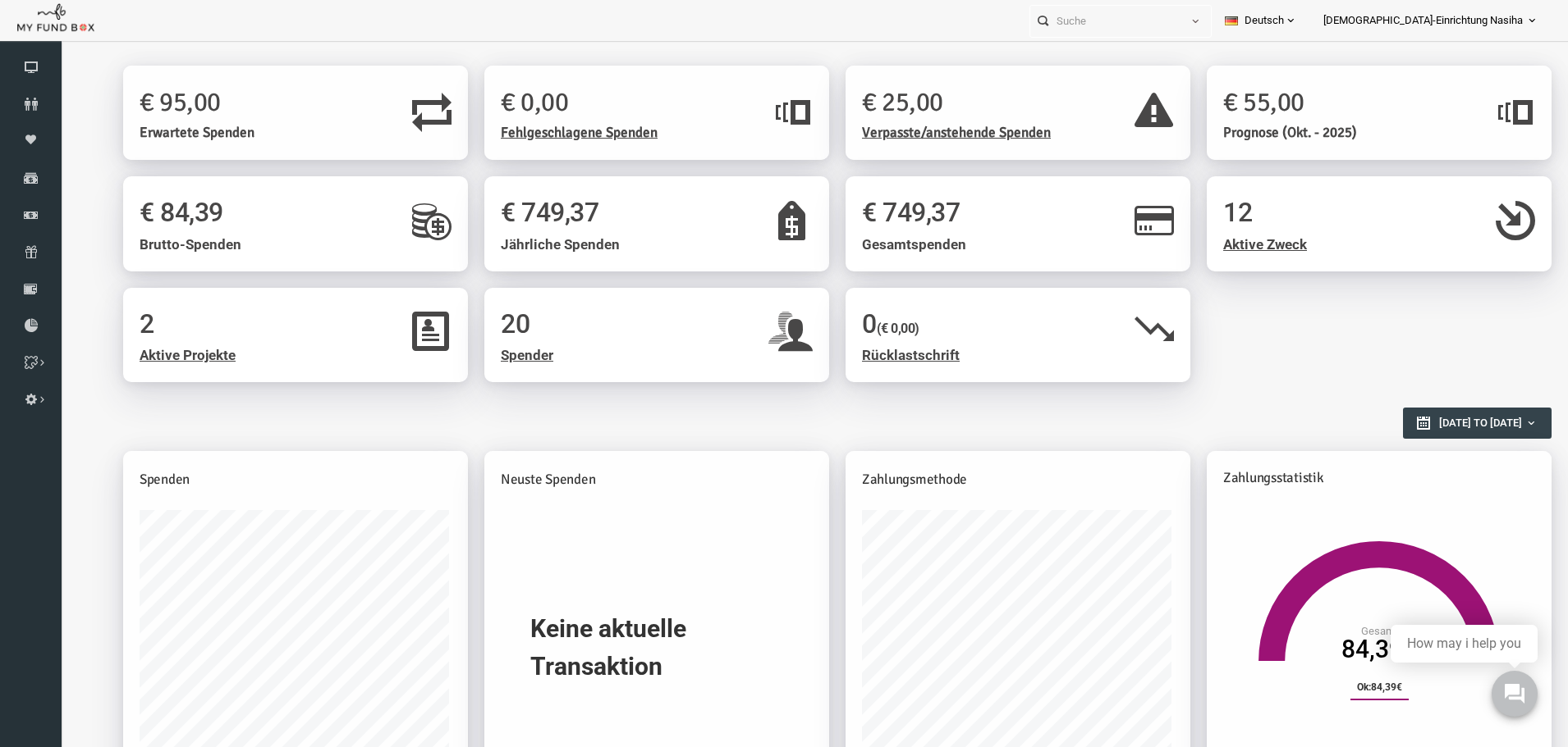
click at [1408, 427] on span "[DATE] to [DATE]" at bounding box center [1450, 423] width 83 height 12
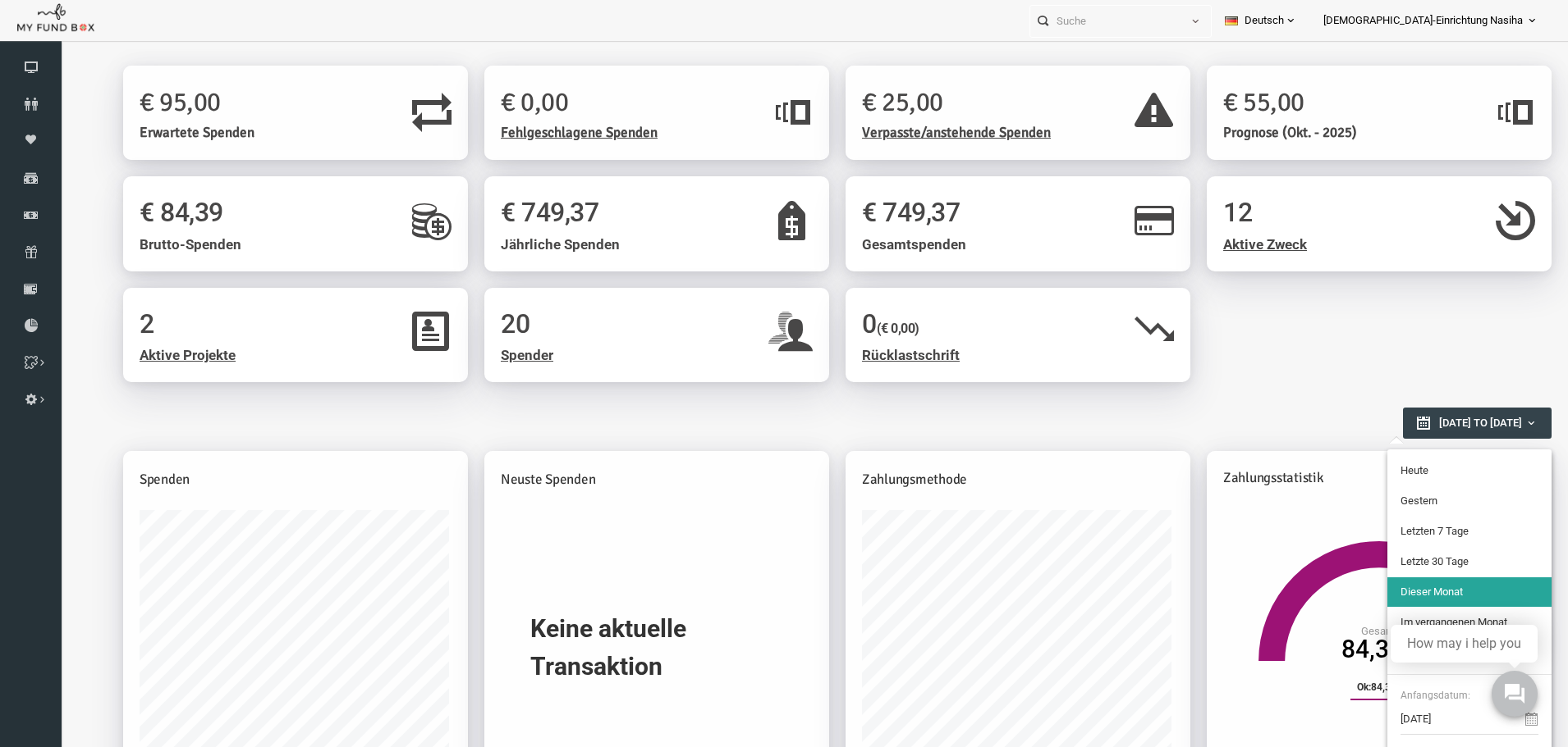
type input "[DATE]"
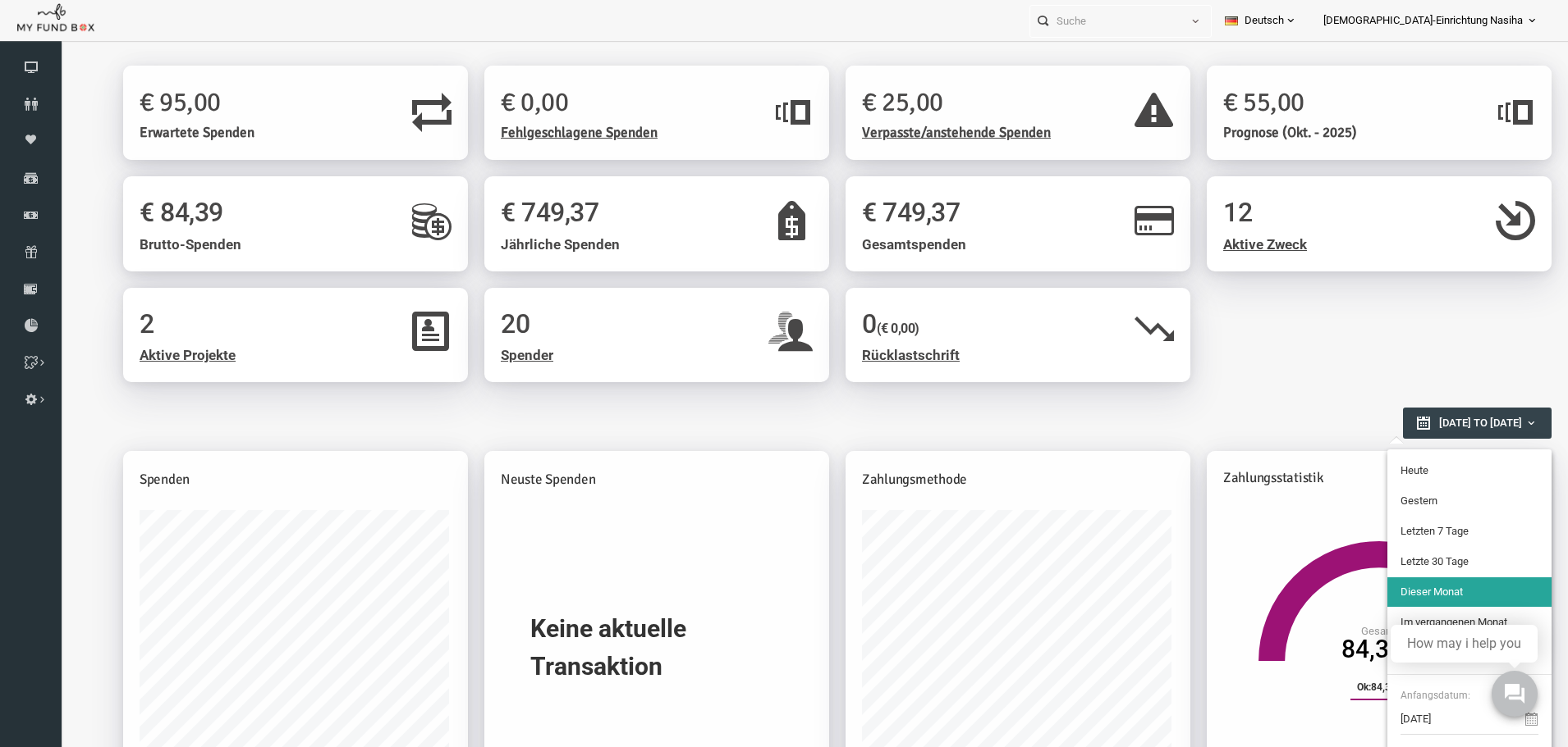
type input "[DATE]"
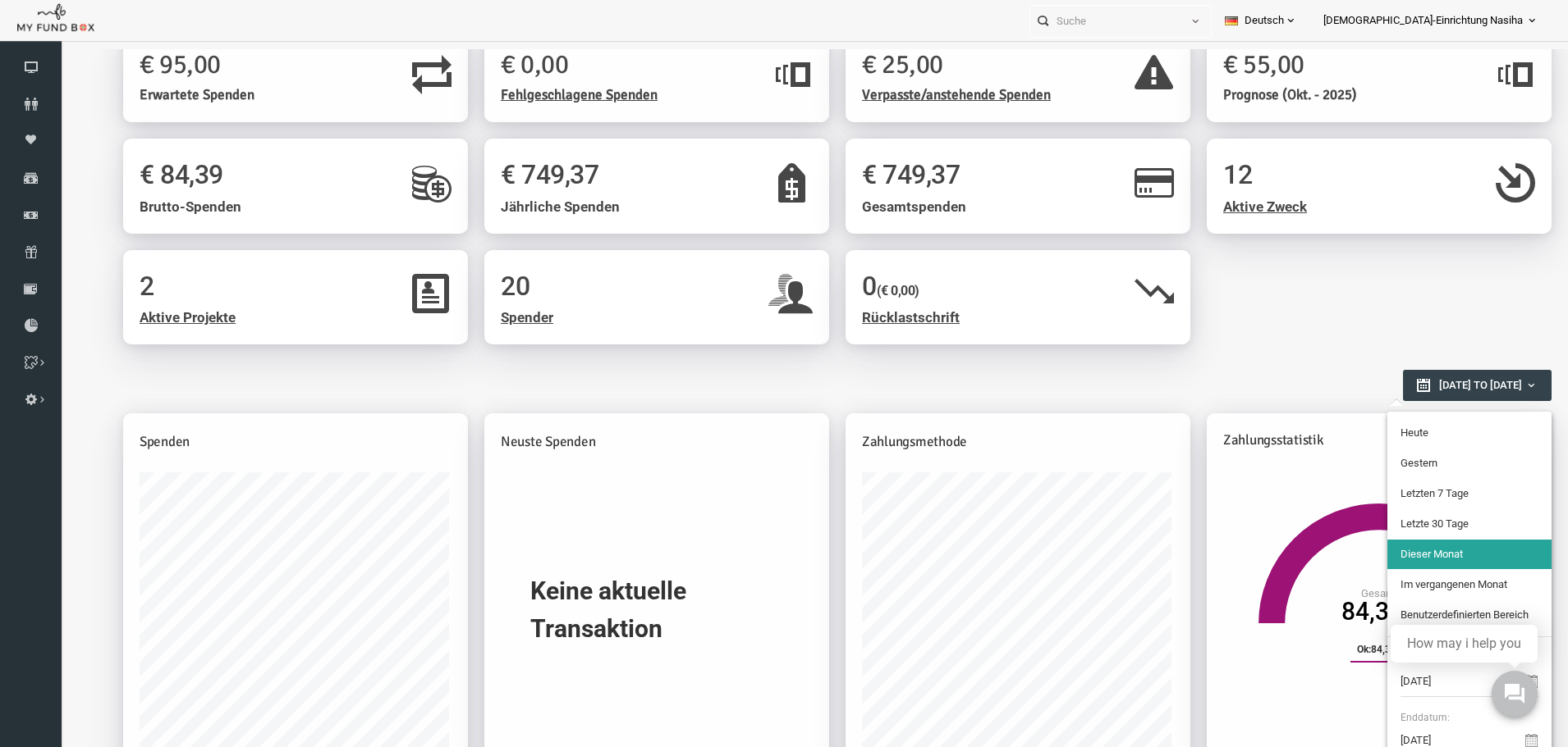
scroll to position [164, 0]
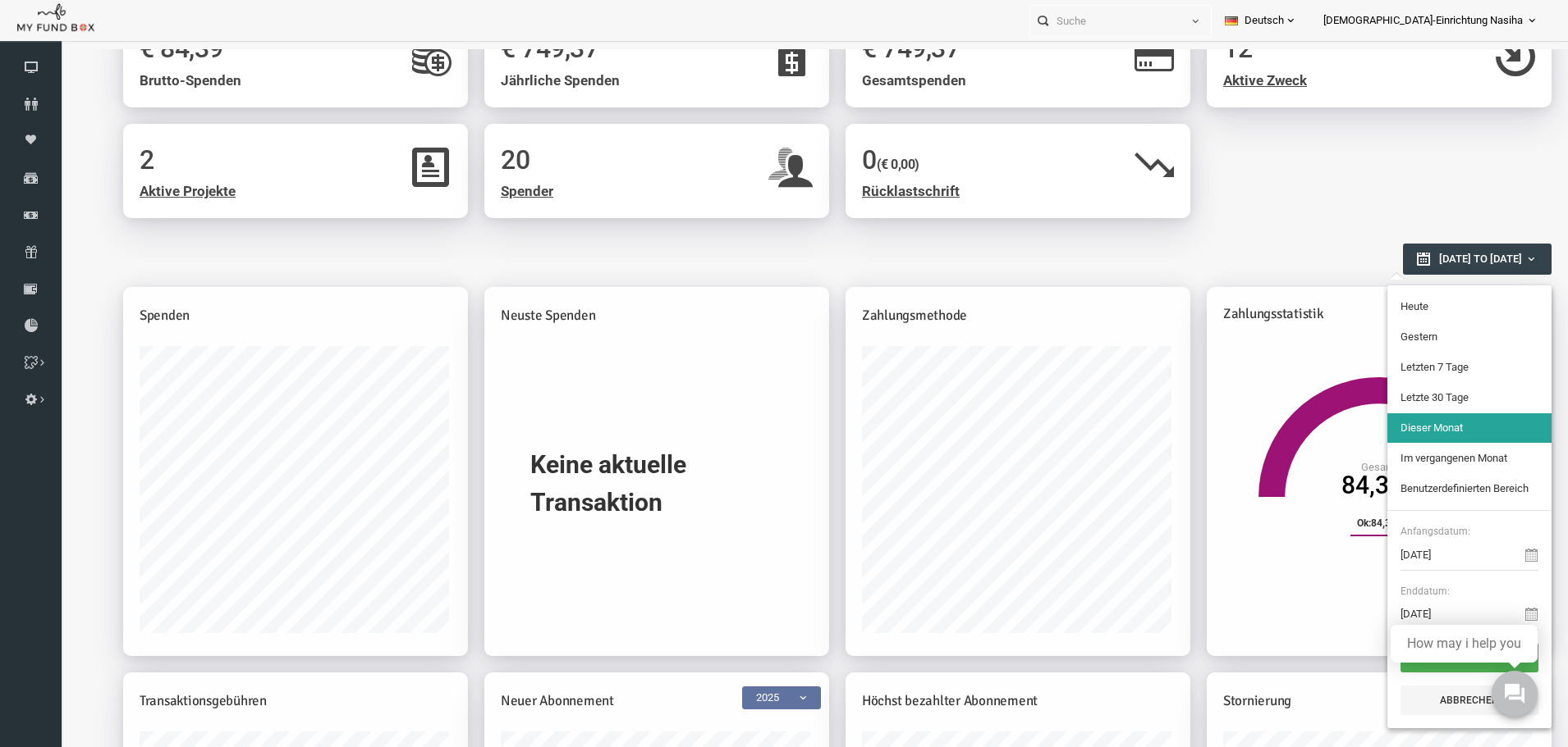
type input "[DATE]"
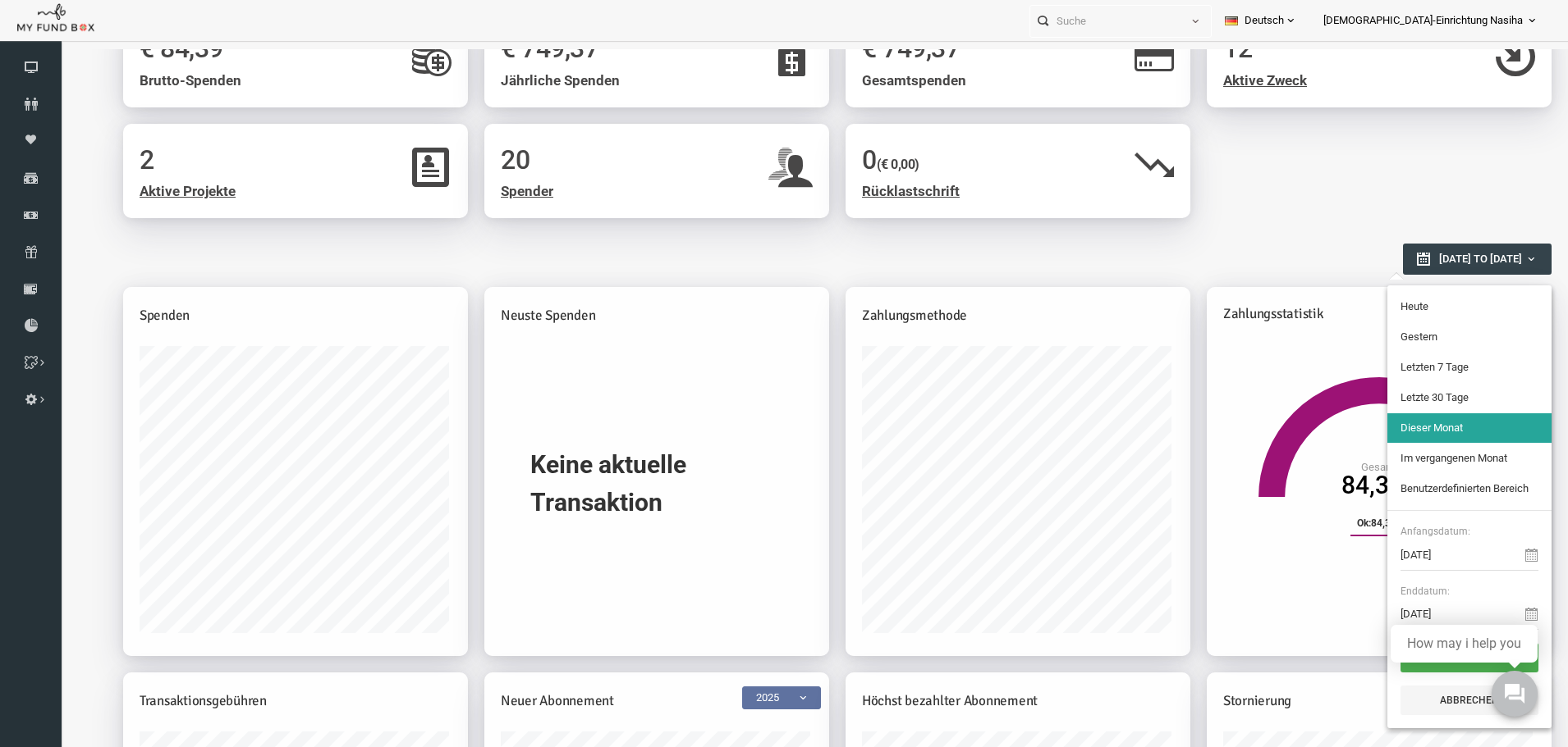
type input "[DATE]"
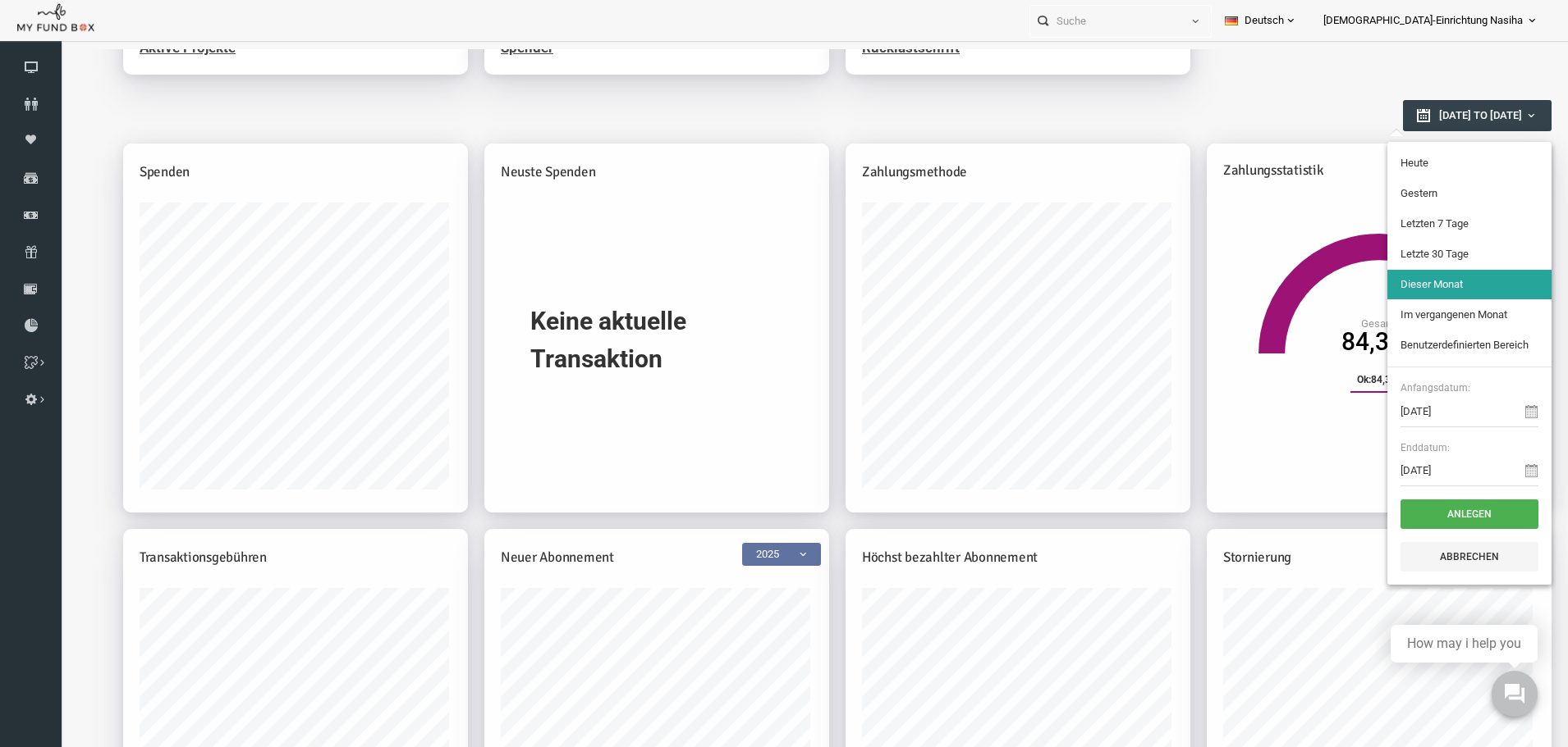
scroll to position [328, 0]
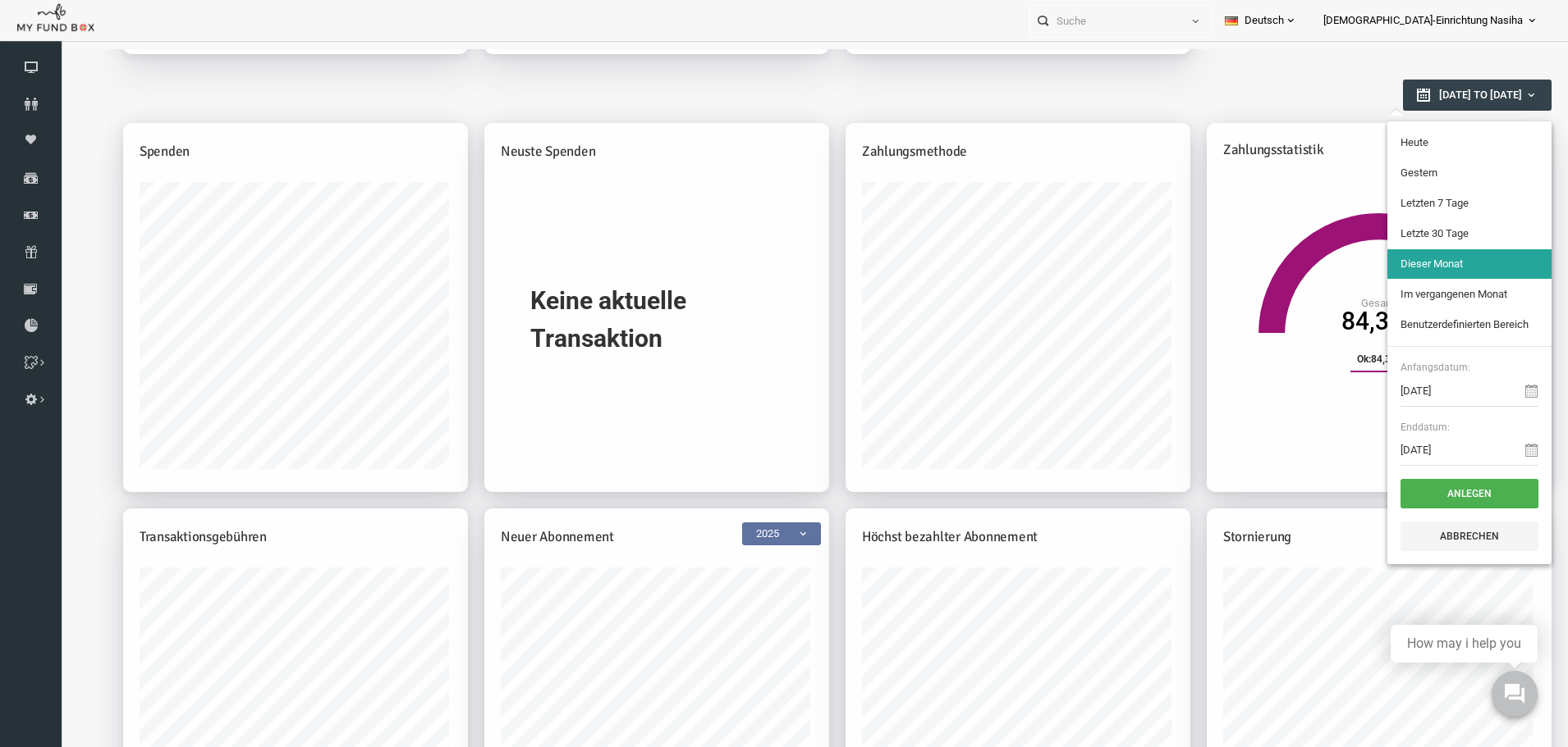
type input "[DATE]"
click at [1147, 112] on div "Berichtsübersicht [DATE] to [DATE]" at bounding box center [799, 107] width 1412 height 74
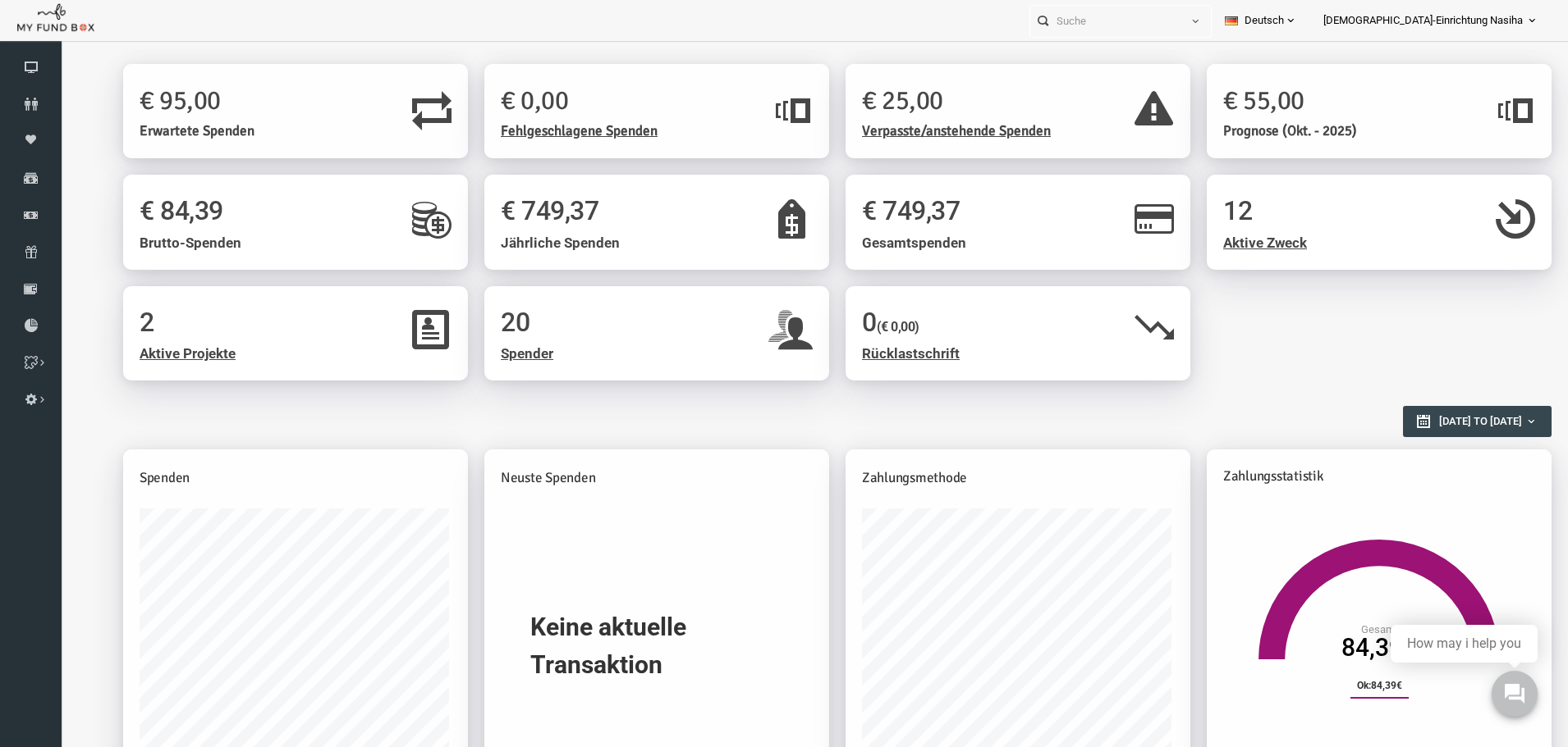
scroll to position [0, 0]
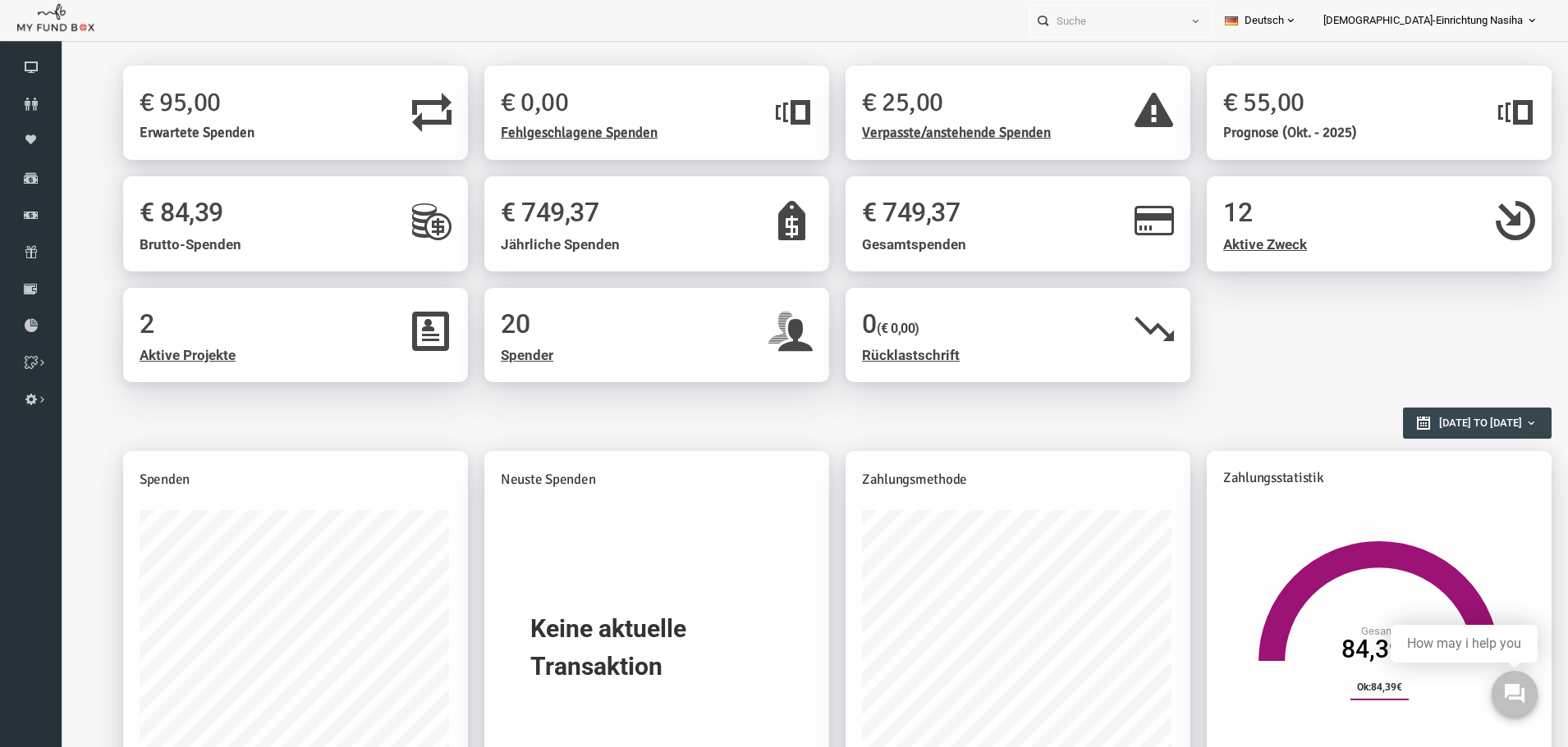
click at [1508, 24] on span "[DEMOGRAPHIC_DATA]-Einrichtung Nasiha" at bounding box center [1423, 21] width 199 height 29
click at [1457, 63] on link "Mein Profil" at bounding box center [1482, 62] width 139 height 29
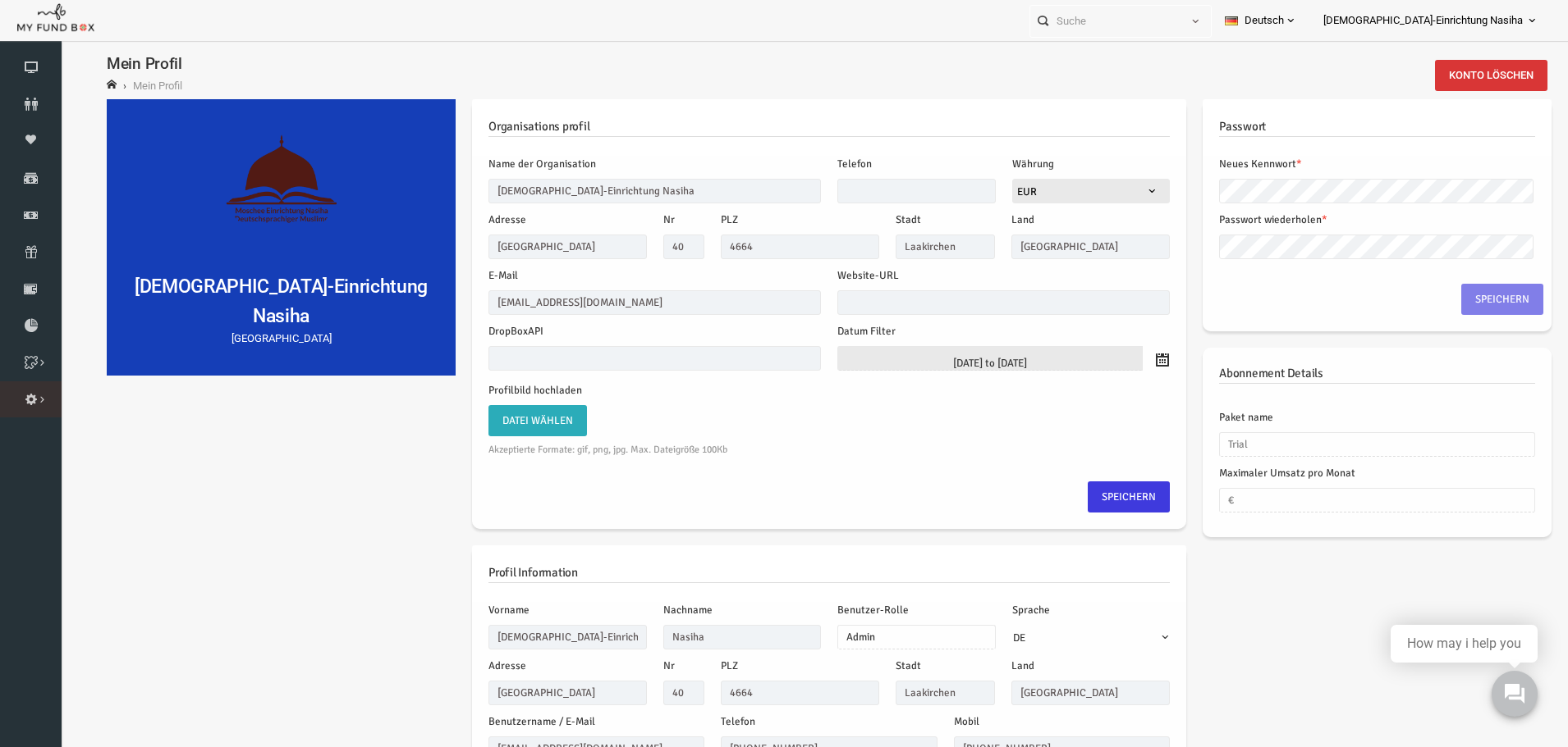
click at [0, 0] on icon at bounding box center [0, 0] width 0 height 0
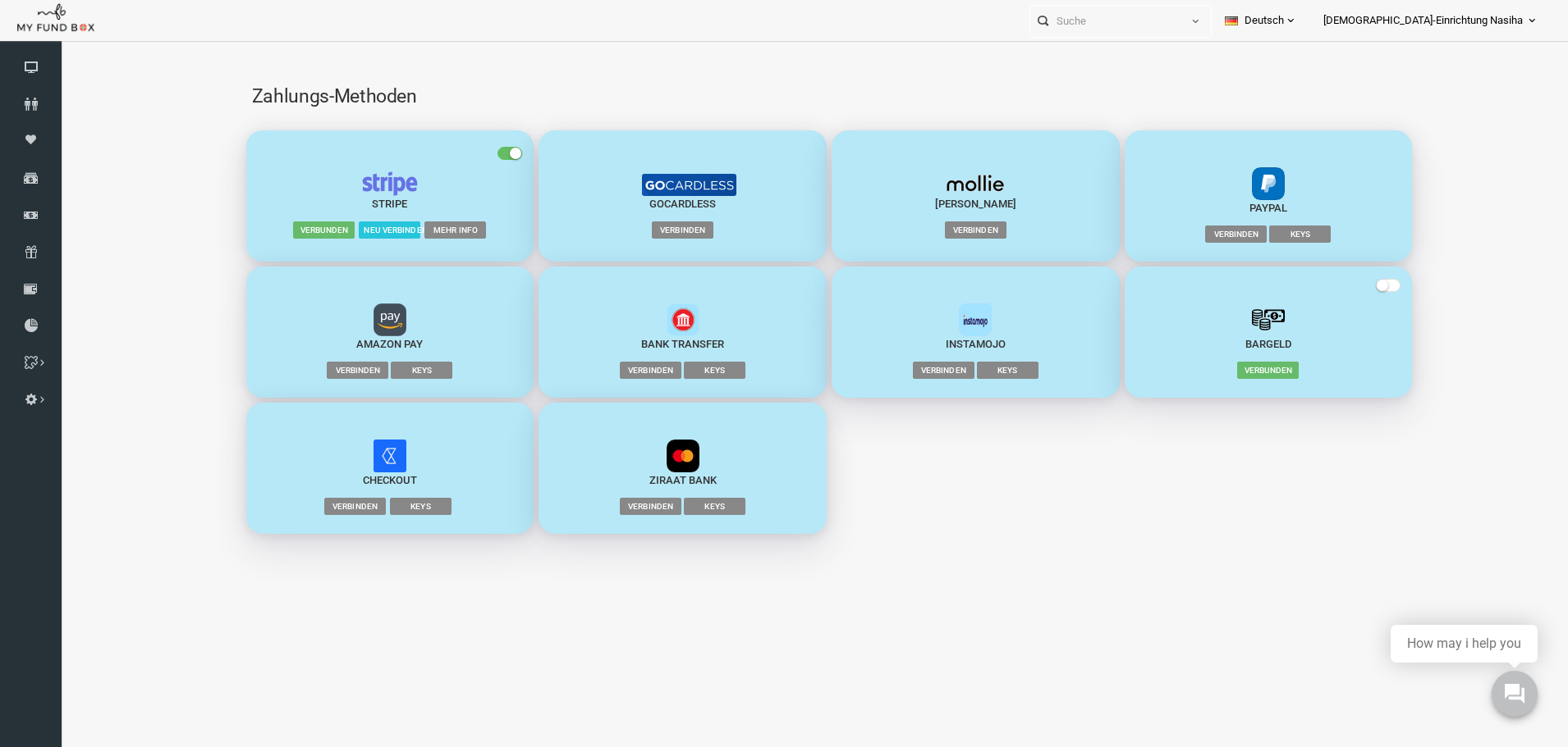
click at [424, 228] on span "Mehr Info" at bounding box center [424, 229] width 61 height 16
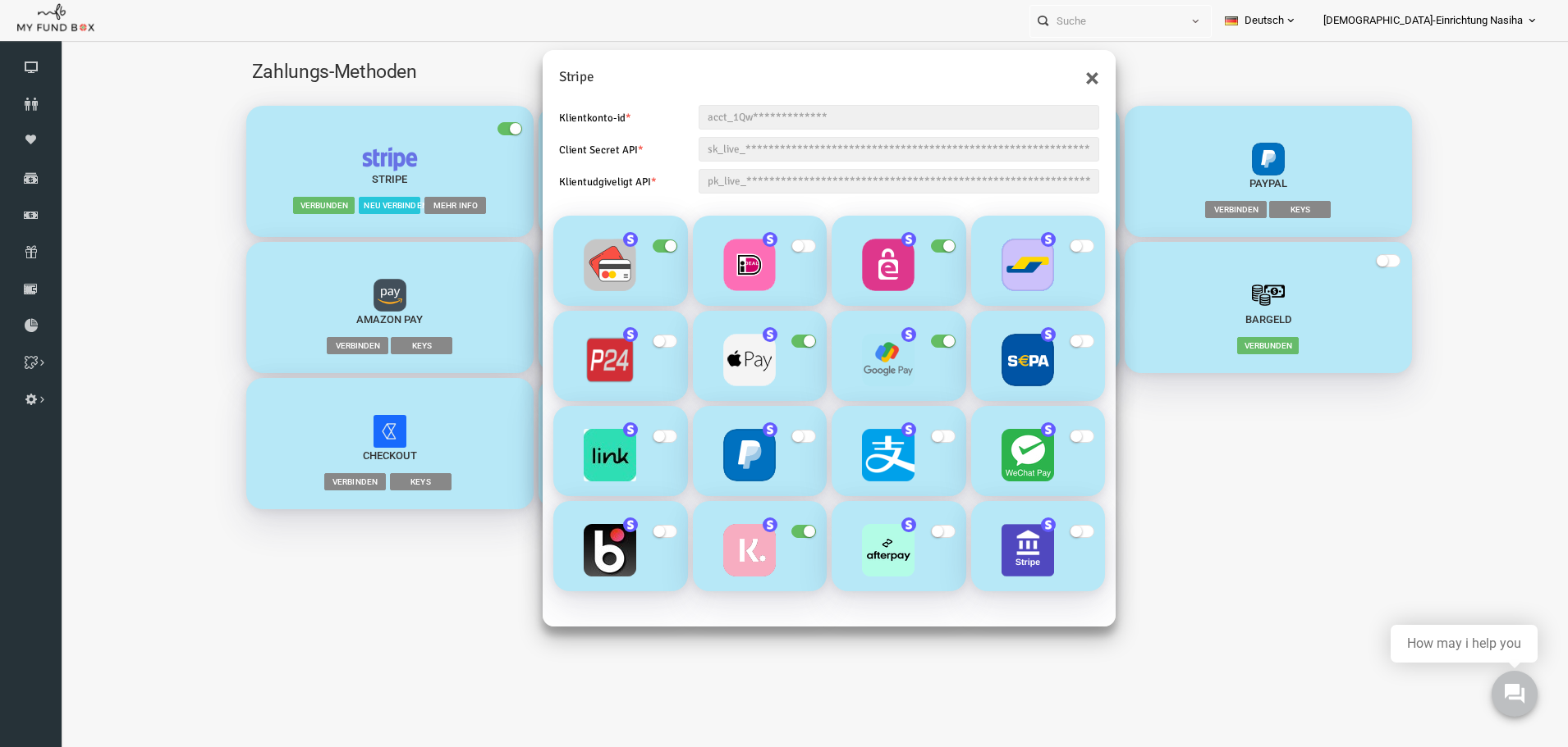
scroll to position [54, 0]
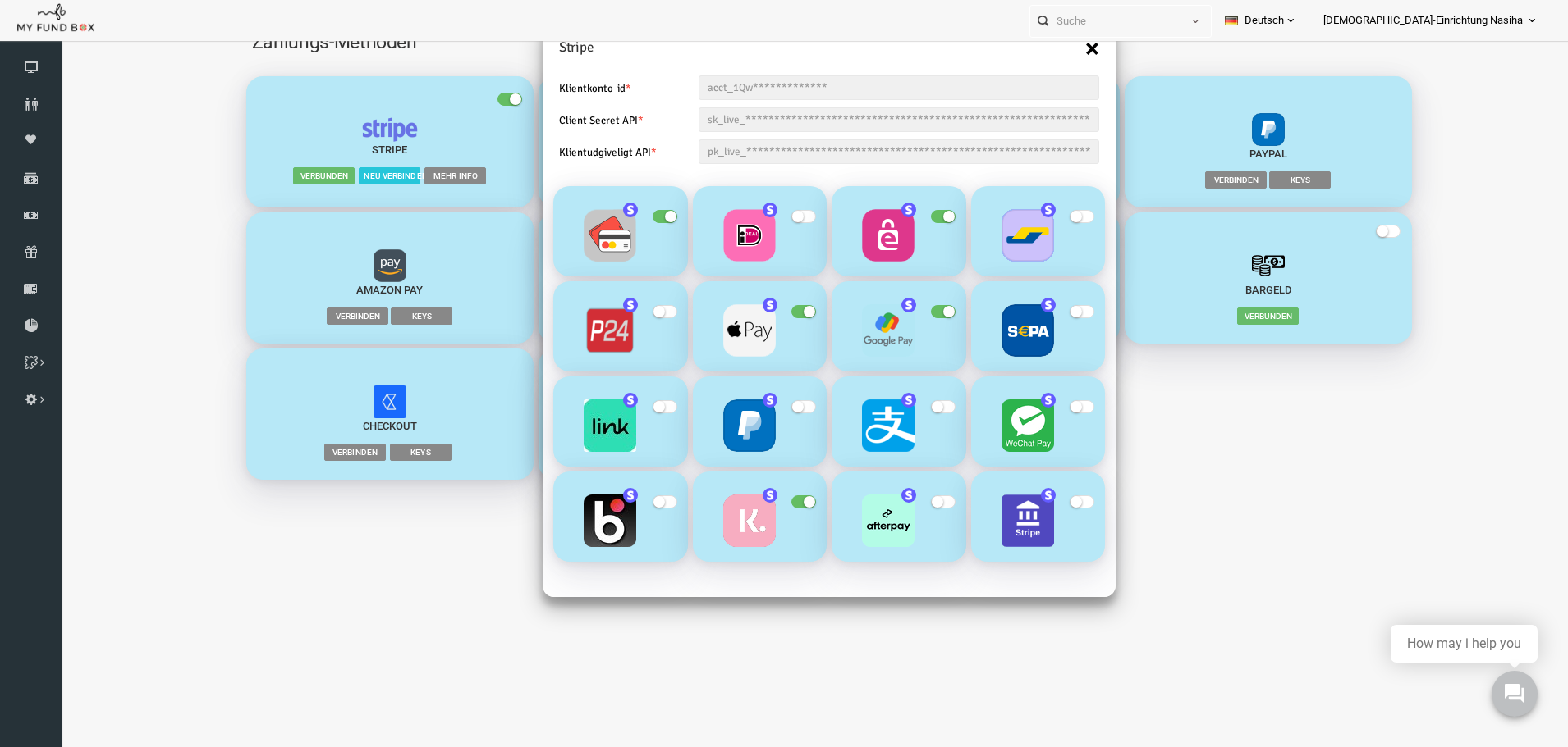
click at [1065, 49] on button "×" at bounding box center [1061, 49] width 14 height 26
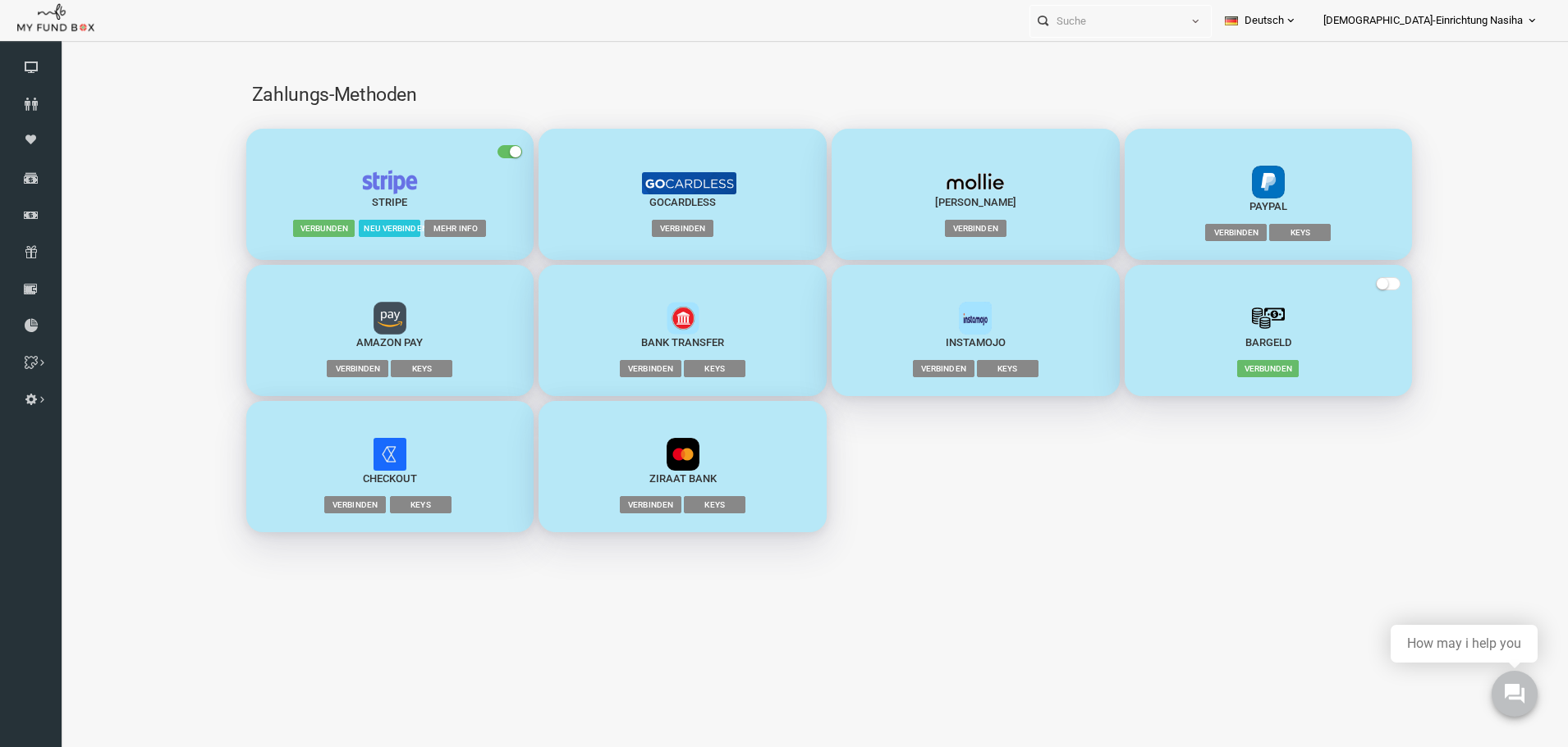
scroll to position [0, 0]
click at [41, 65] on icon at bounding box center [30, 68] width 61 height 13
